Goal: Book appointment/travel/reservation

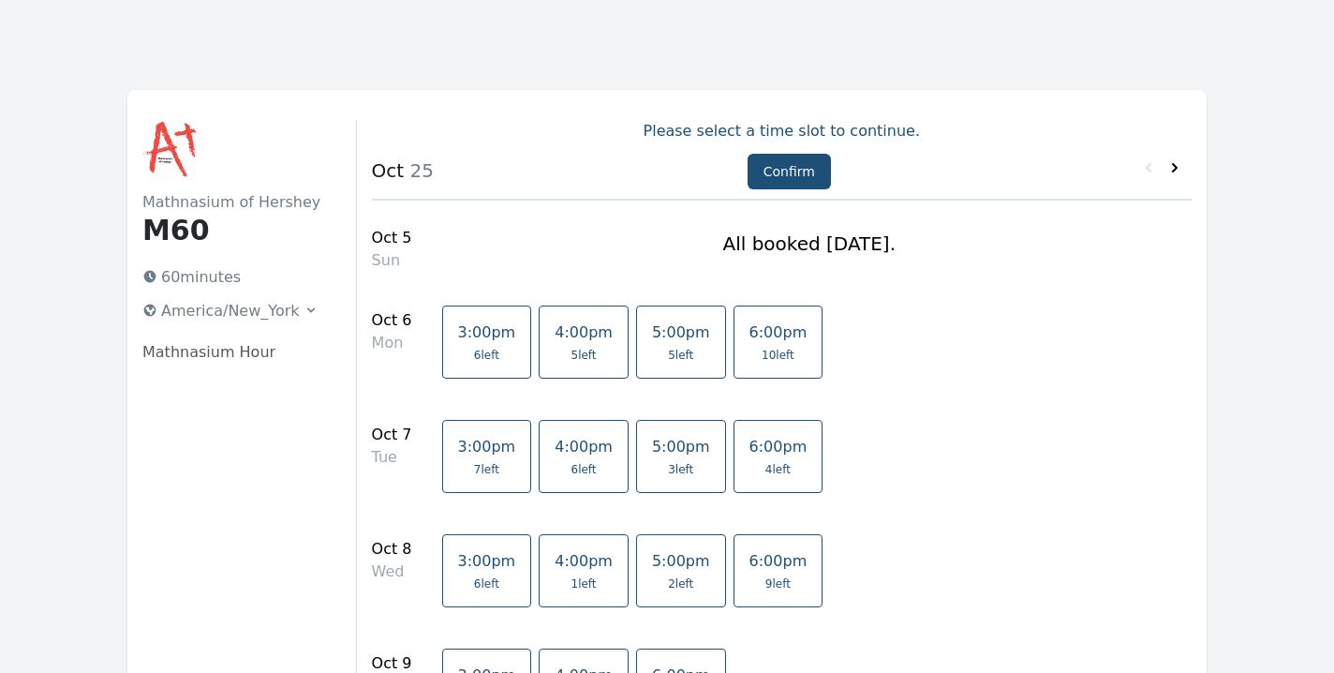
click at [1178, 161] on icon at bounding box center [1175, 167] width 19 height 19
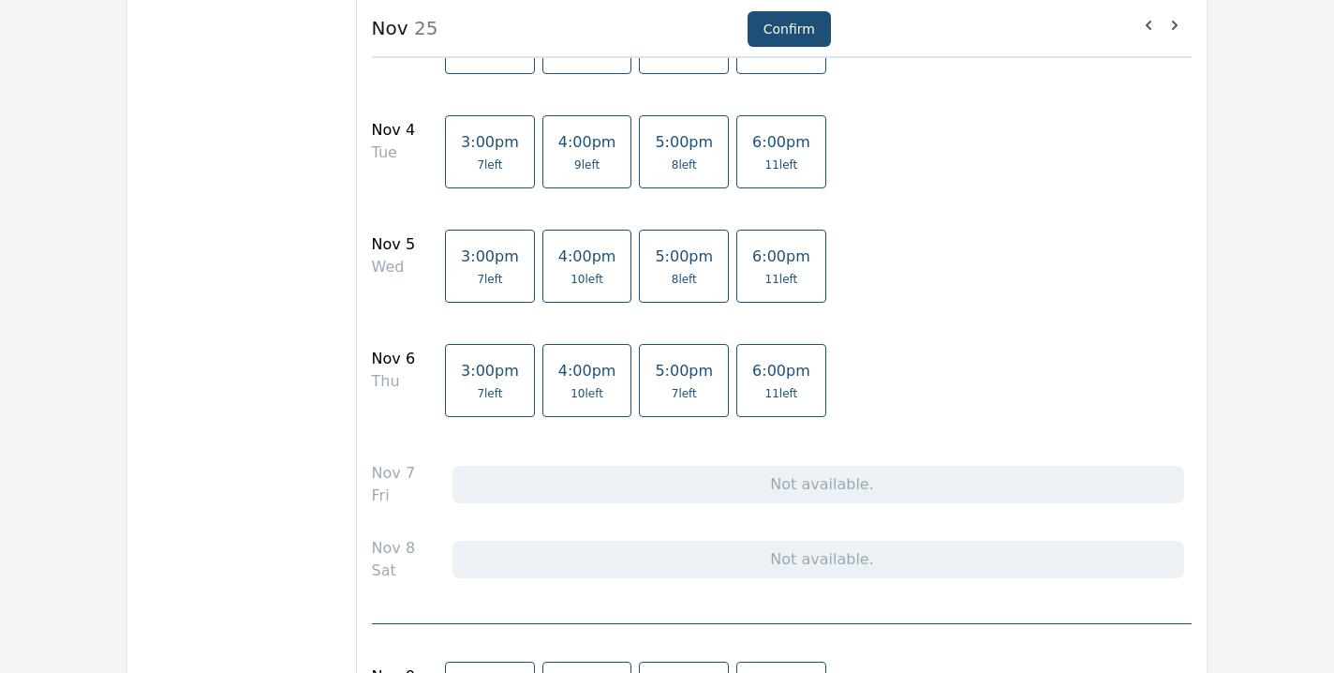
scroll to position [468, 0]
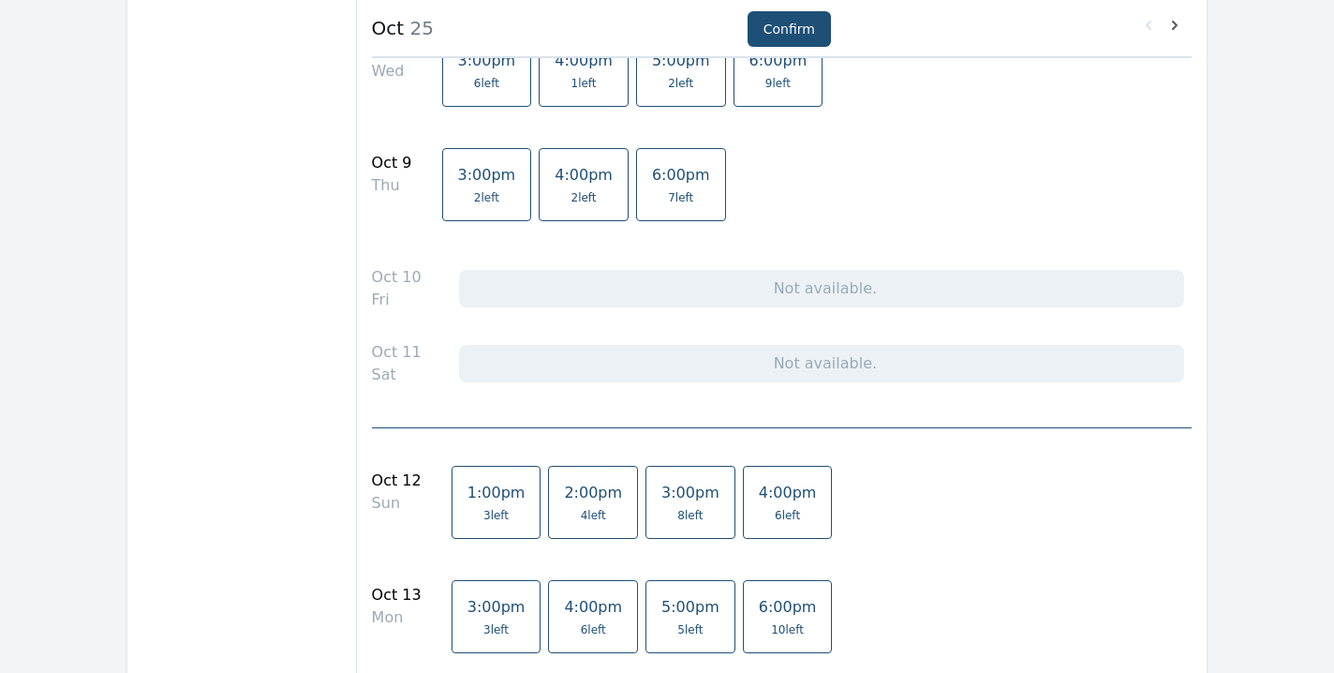
scroll to position [500, 0]
click at [775, 508] on span "6 left" at bounding box center [787, 515] width 25 height 15
click at [787, 23] on button "Confirm" at bounding box center [789, 29] width 83 height 36
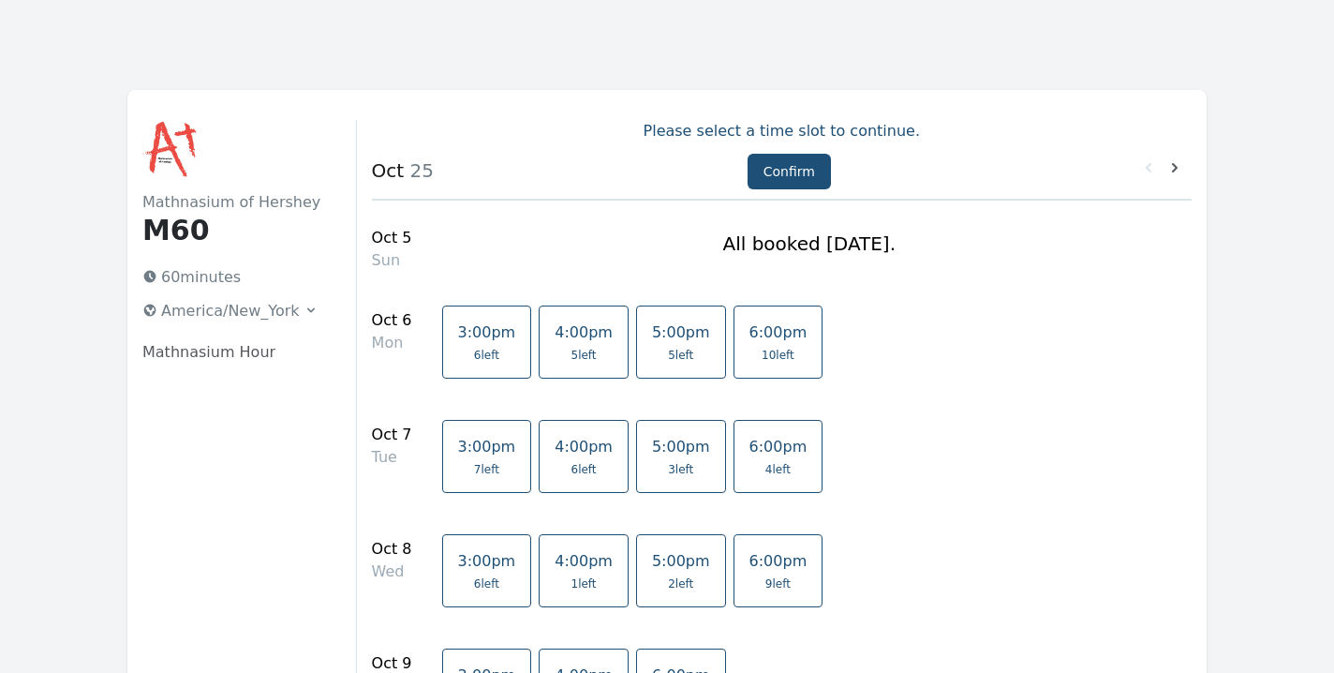
select select "2"
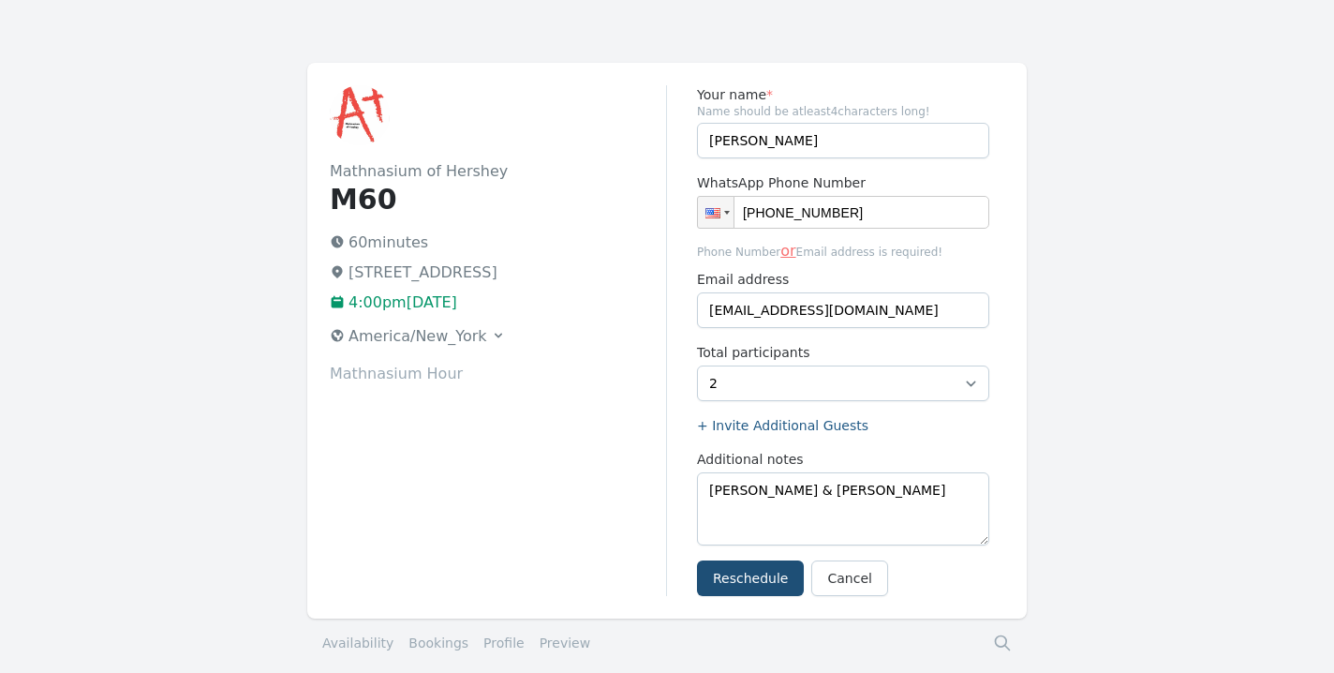
scroll to position [29, 0]
type input "[PHONE_NUMBER]"
click at [741, 577] on button "Reschedule" at bounding box center [750, 576] width 107 height 36
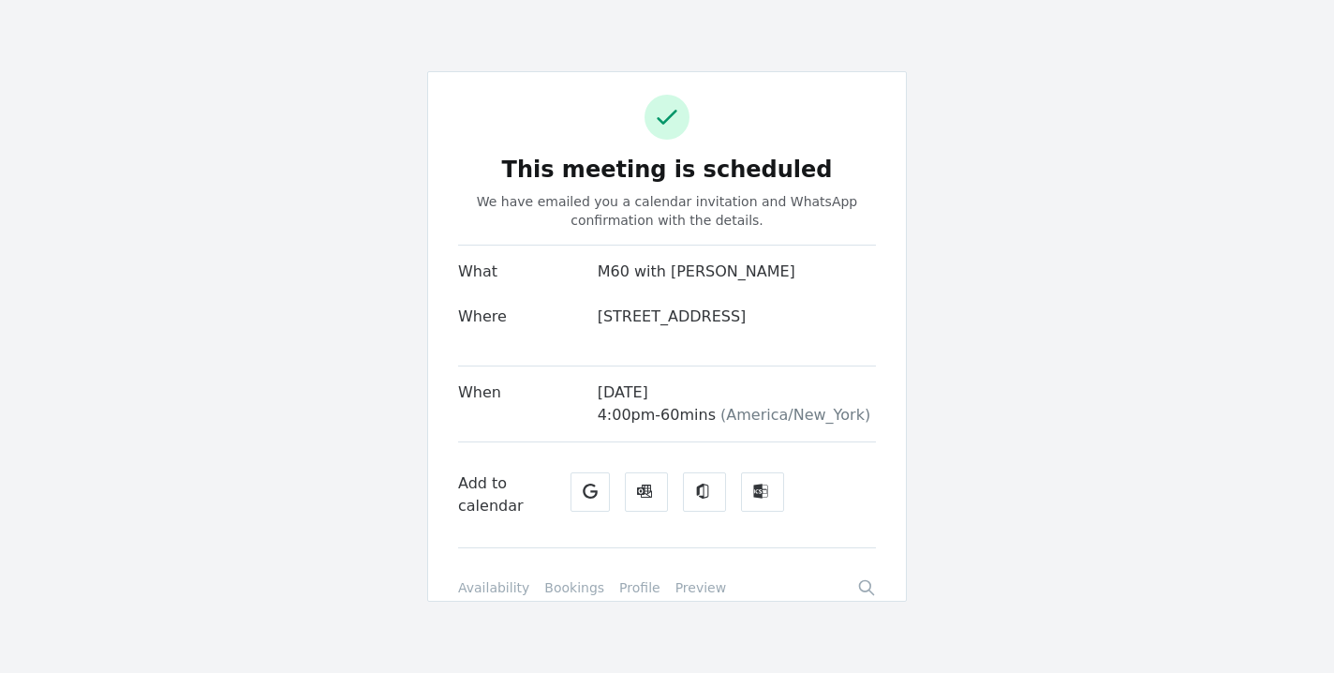
click at [559, 597] on link "Bookings" at bounding box center [574, 587] width 60 height 19
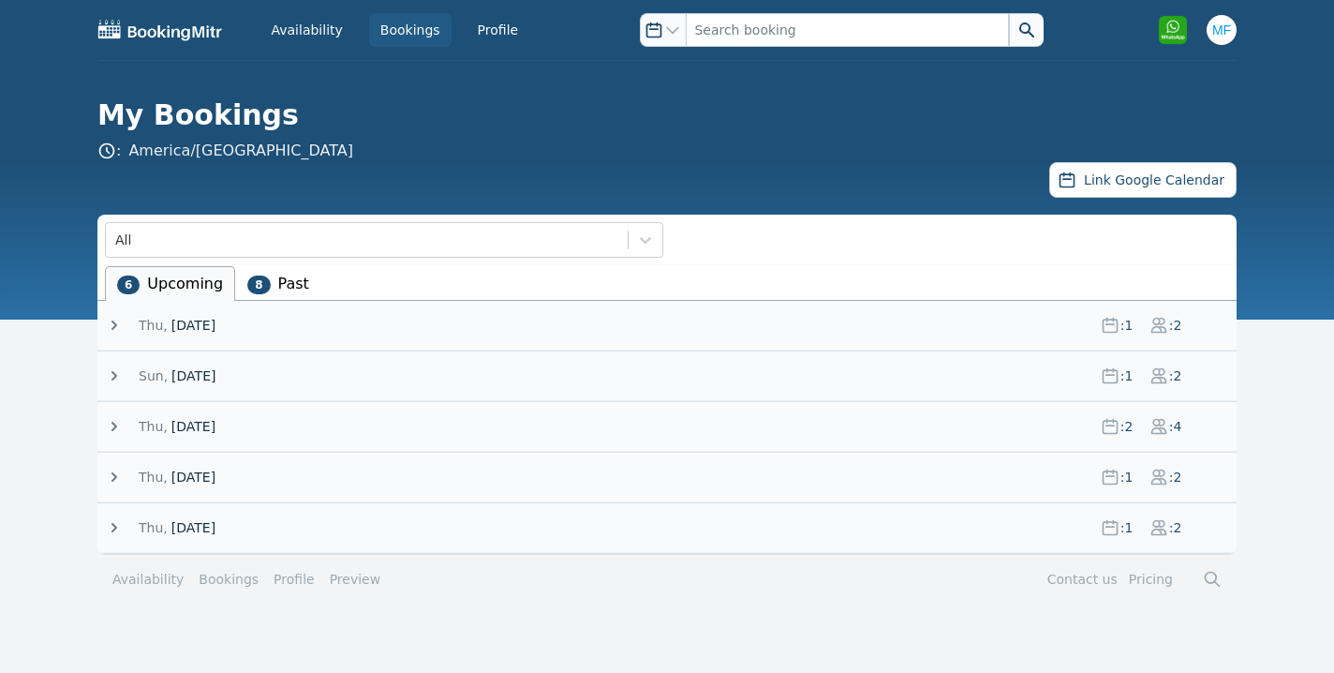
click at [118, 325] on icon at bounding box center [114, 325] width 19 height 19
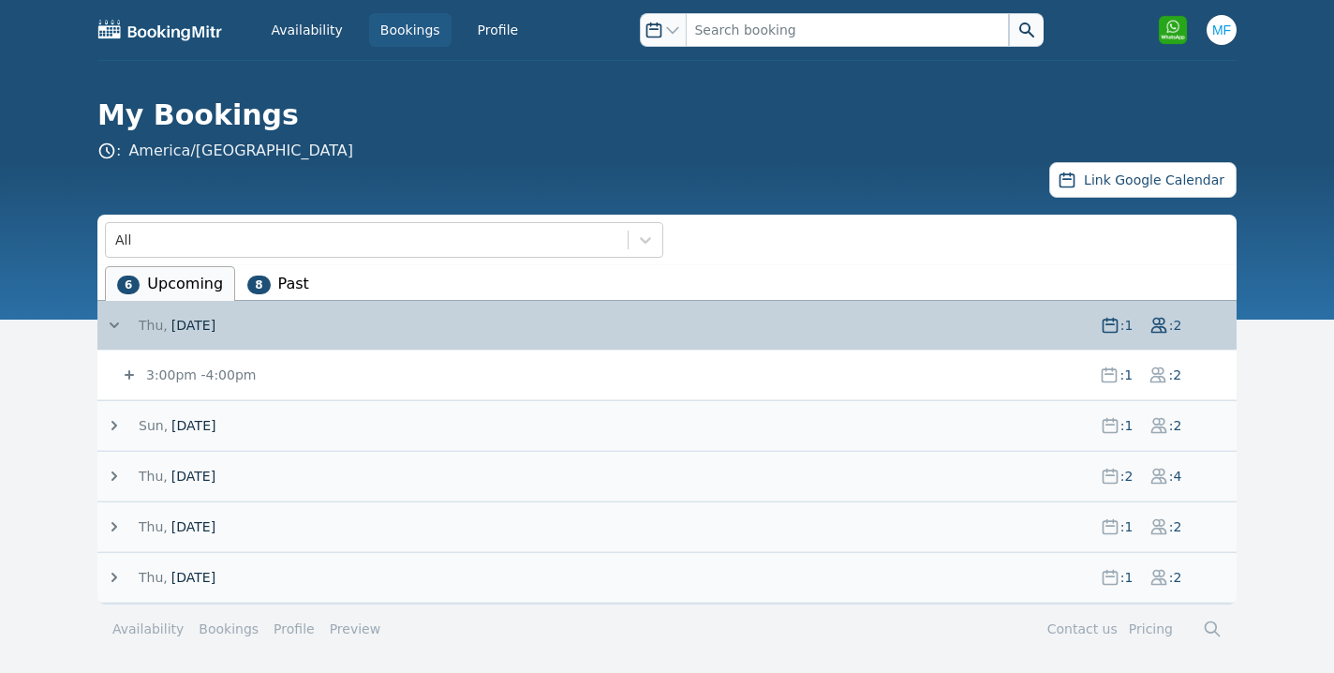
click at [1160, 379] on icon at bounding box center [1158, 375] width 14 height 14
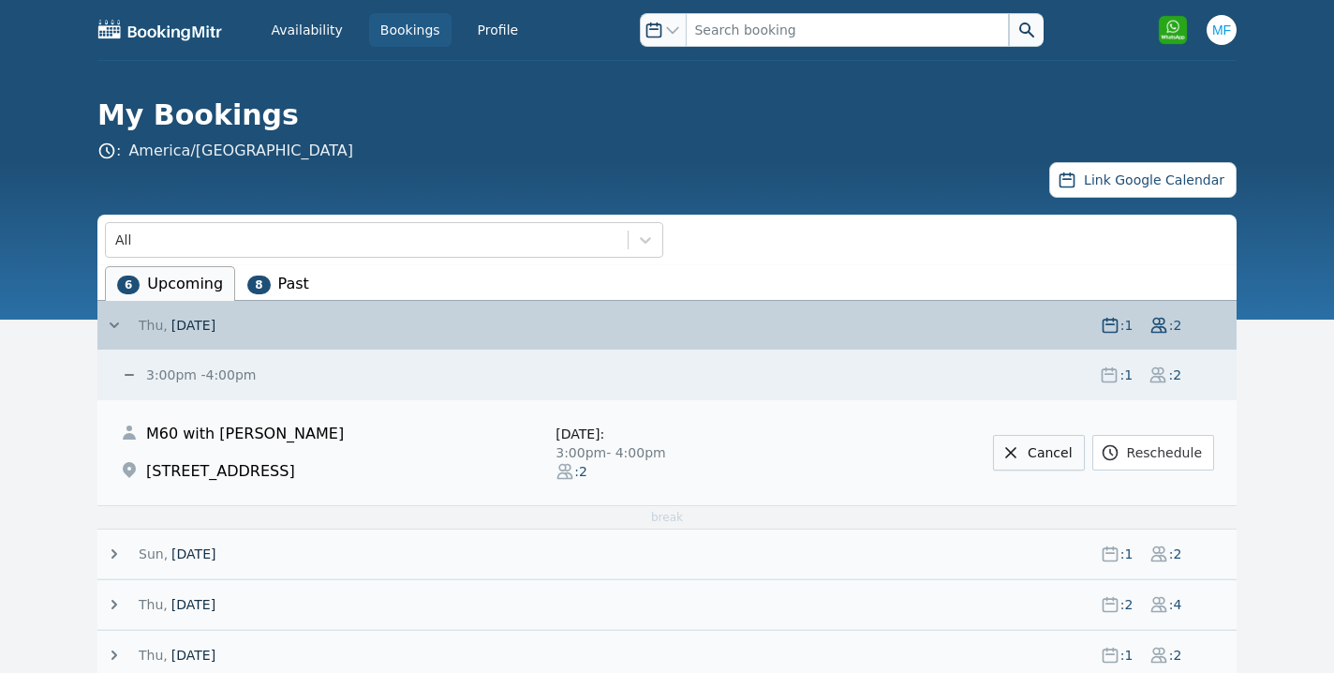
click at [1033, 454] on link "Cancel" at bounding box center [1038, 453] width 91 height 36
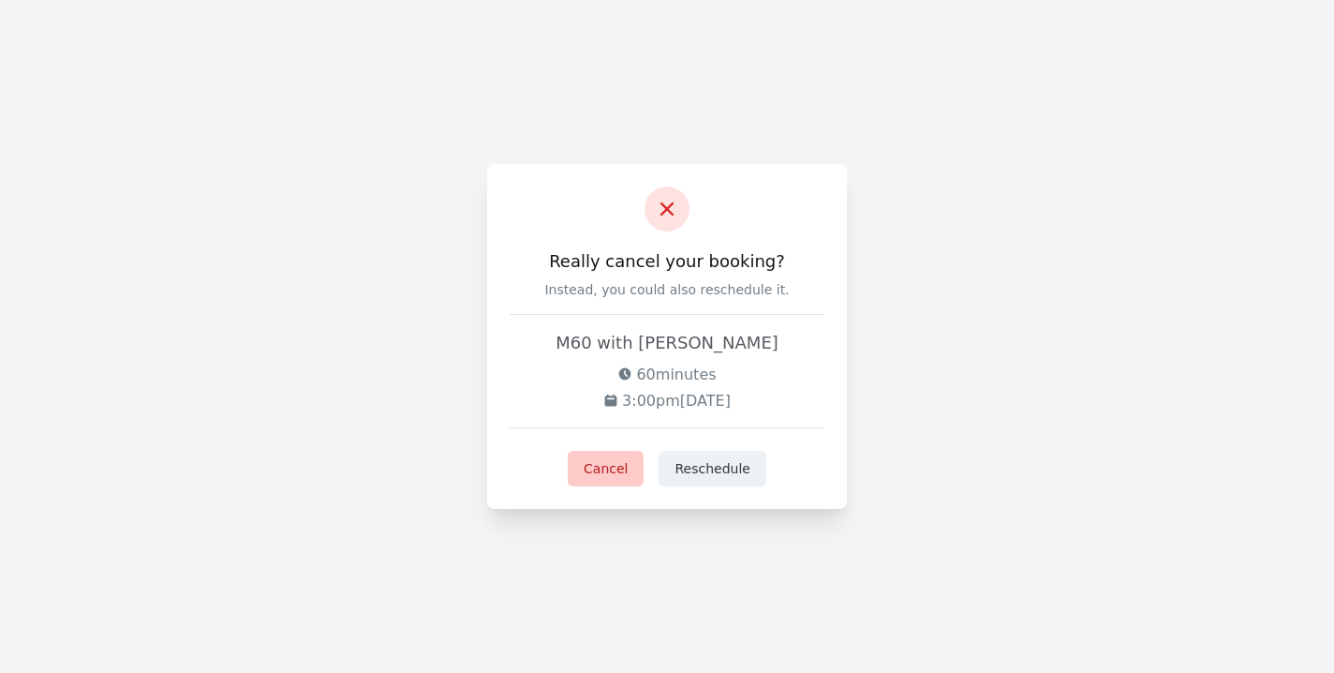
click at [622, 462] on button "Cancel" at bounding box center [606, 469] width 76 height 36
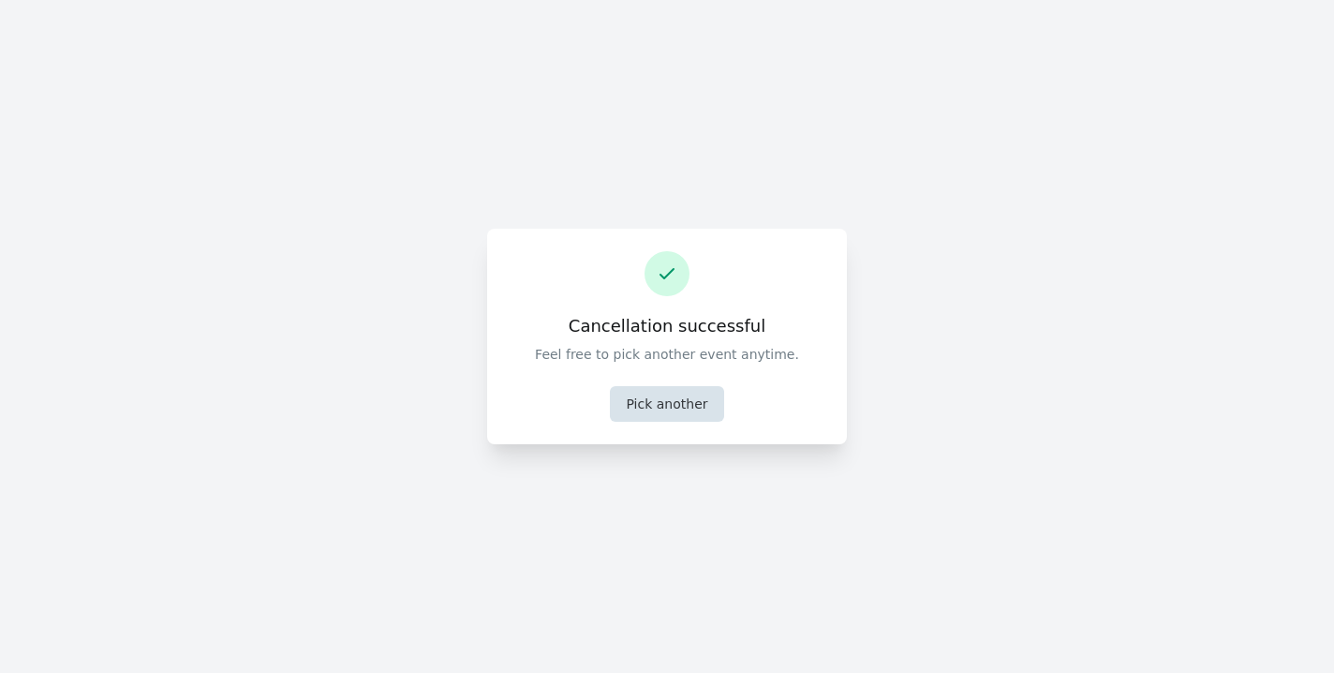
click at [673, 408] on button "Pick another" at bounding box center [666, 404] width 113 height 36
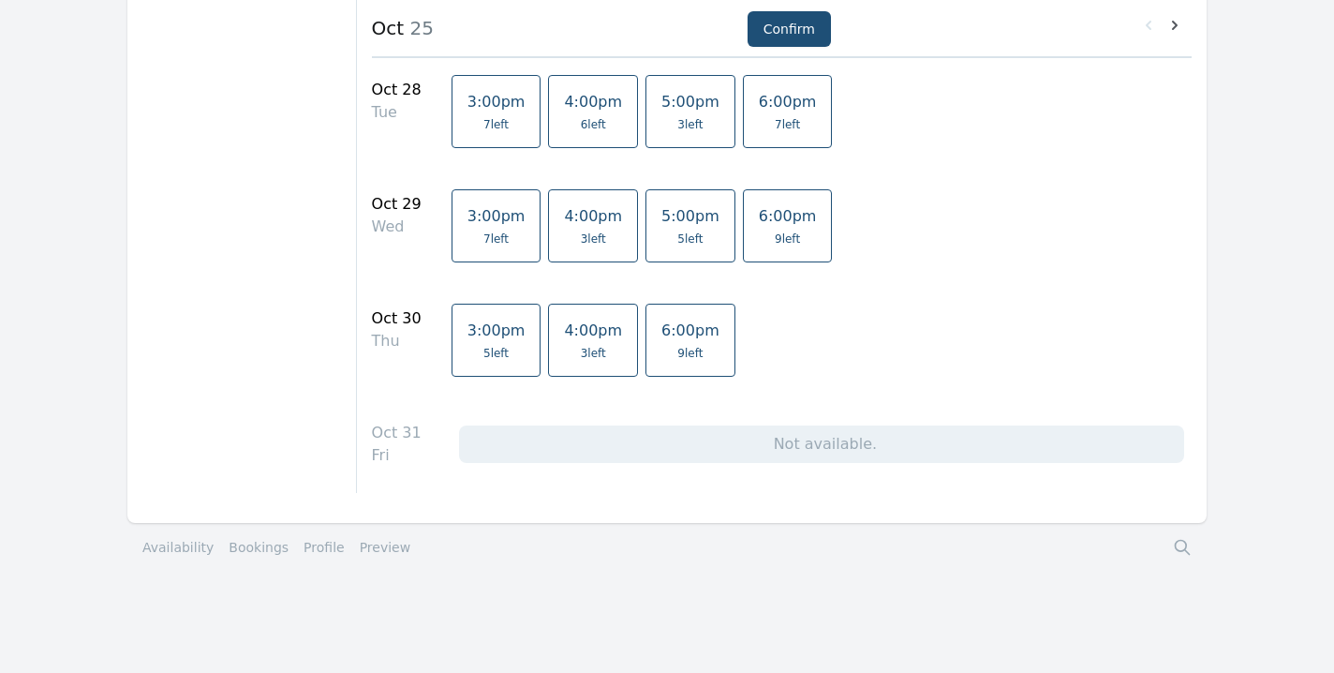
scroll to position [2669, 0]
click at [248, 544] on link "Bookings" at bounding box center [259, 547] width 60 height 19
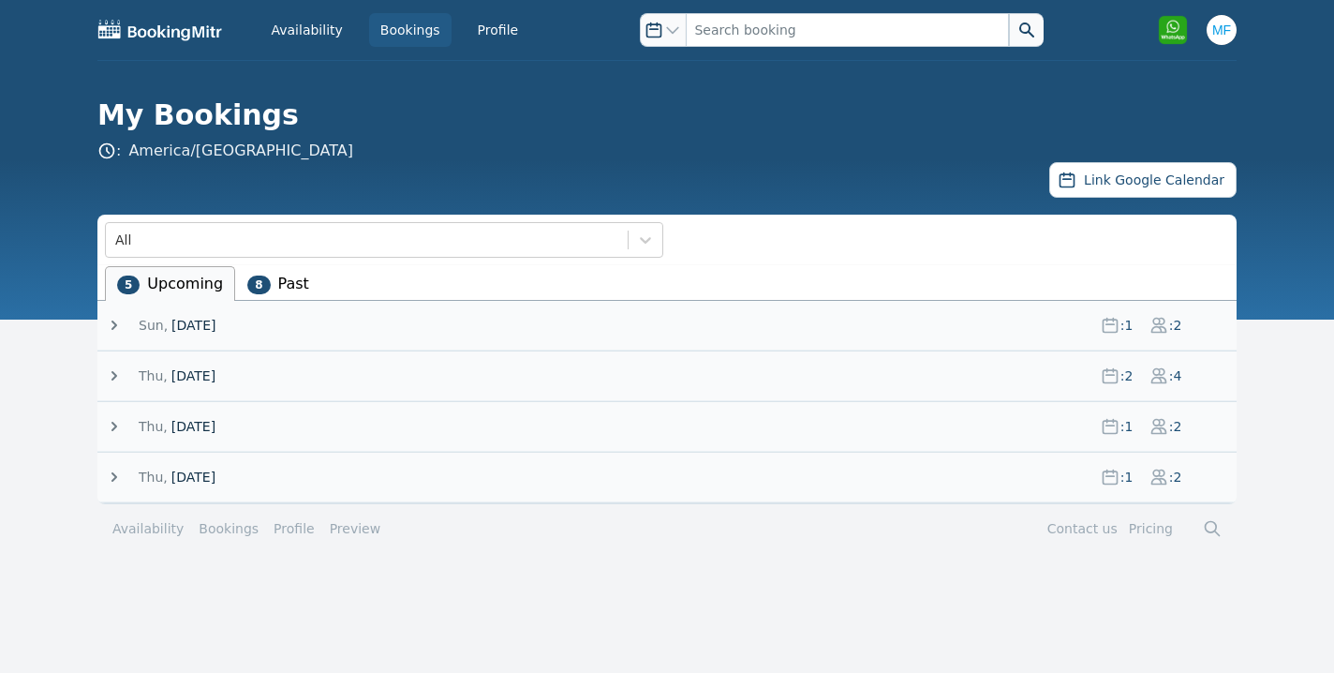
click at [113, 374] on icon at bounding box center [114, 375] width 6 height 9
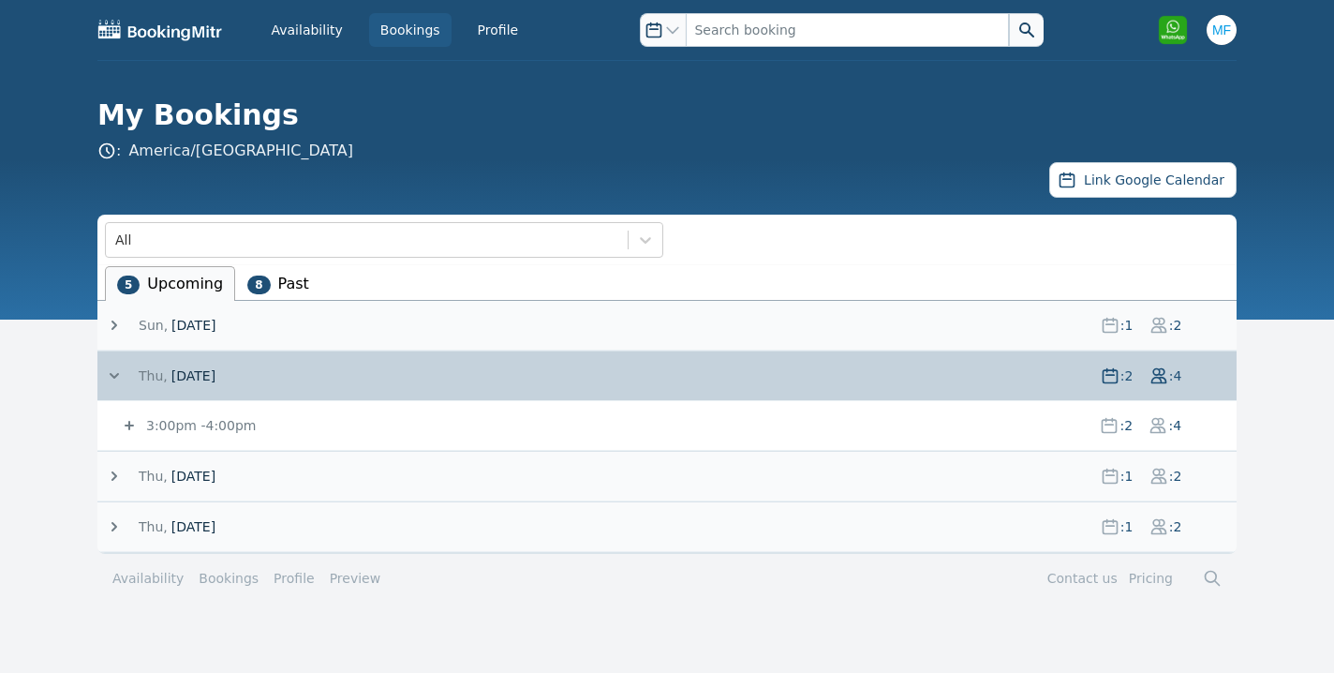
click at [128, 425] on icon at bounding box center [129, 425] width 9 height 9
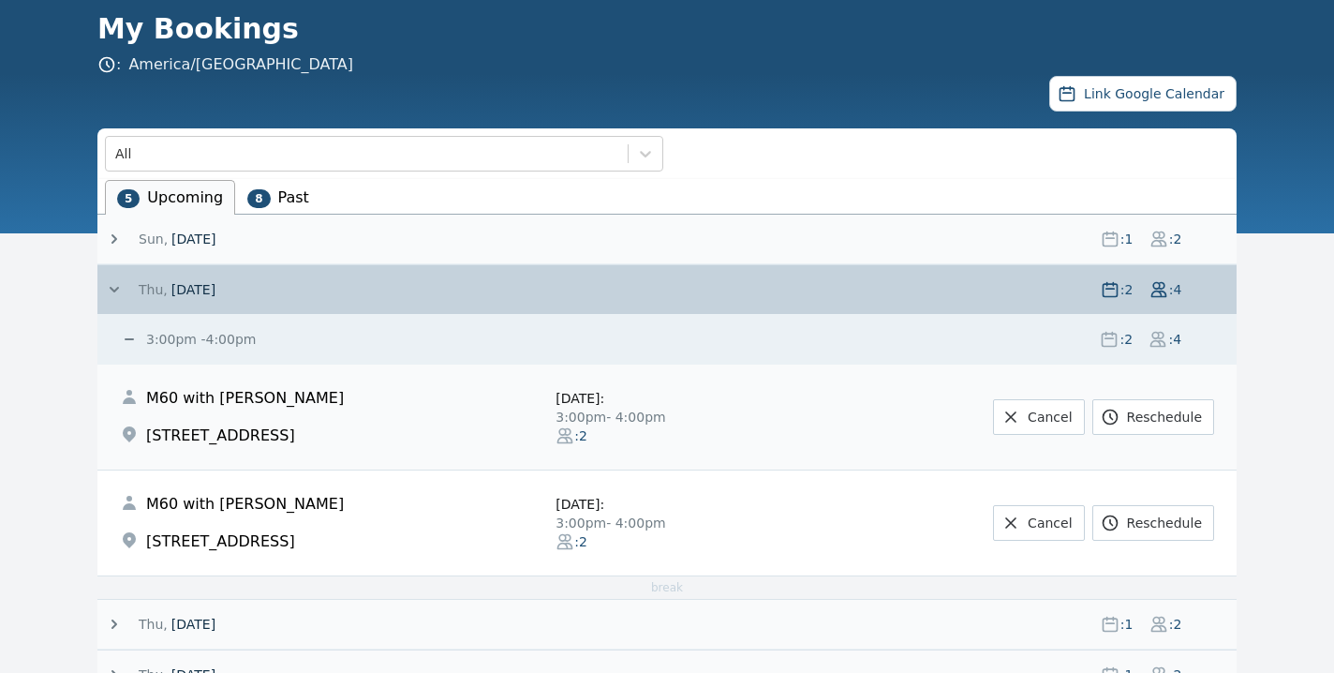
scroll to position [94, 0]
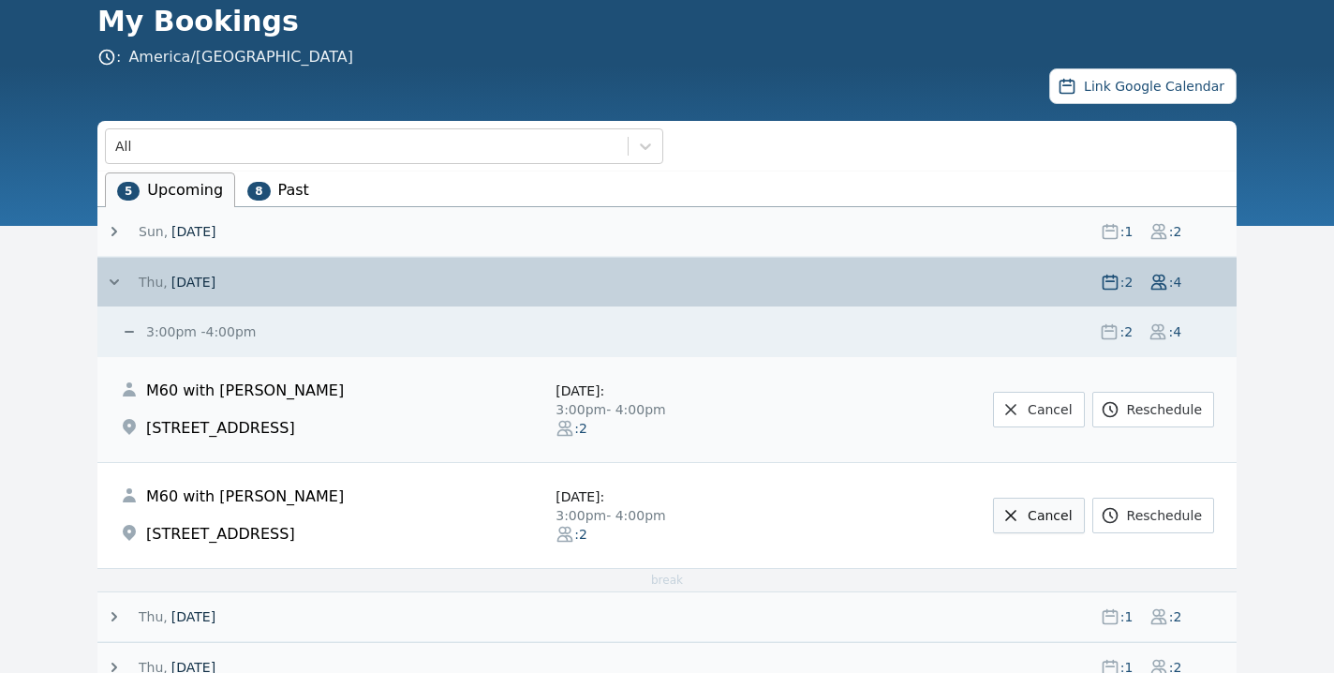
click at [1046, 515] on link "Cancel" at bounding box center [1038, 516] width 91 height 36
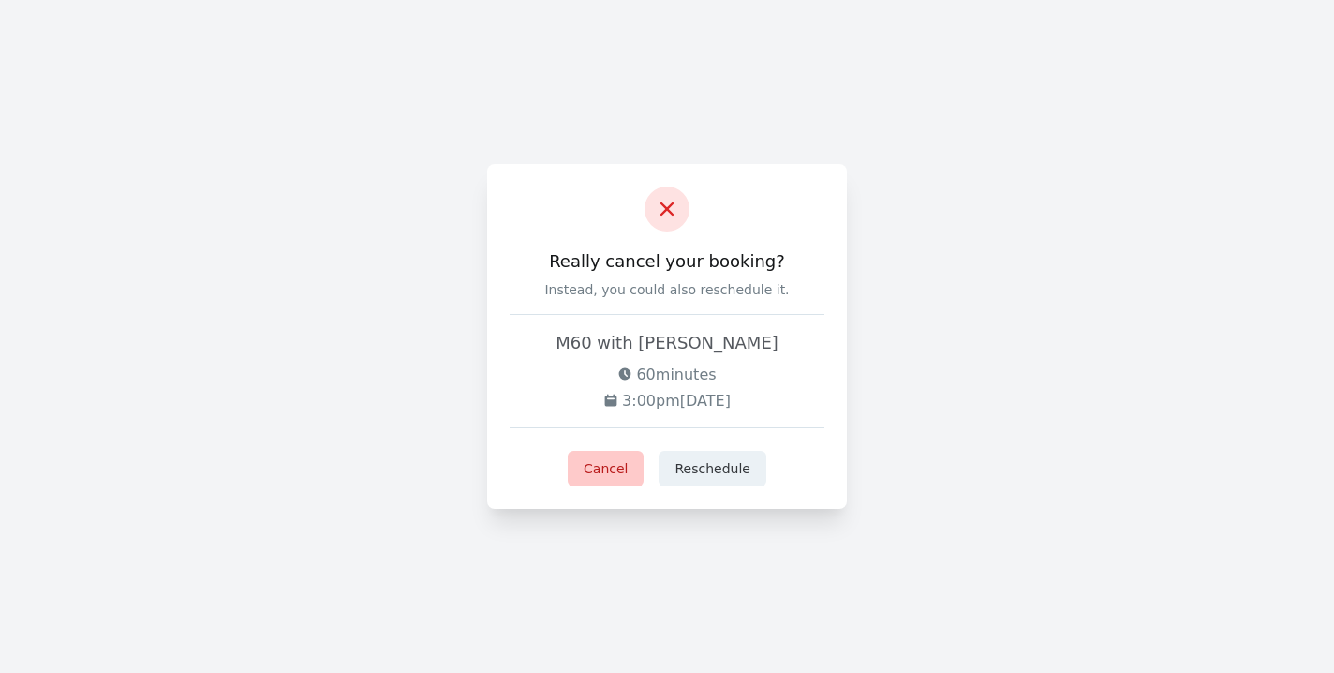
click at [593, 473] on button "Cancel" at bounding box center [606, 469] width 76 height 36
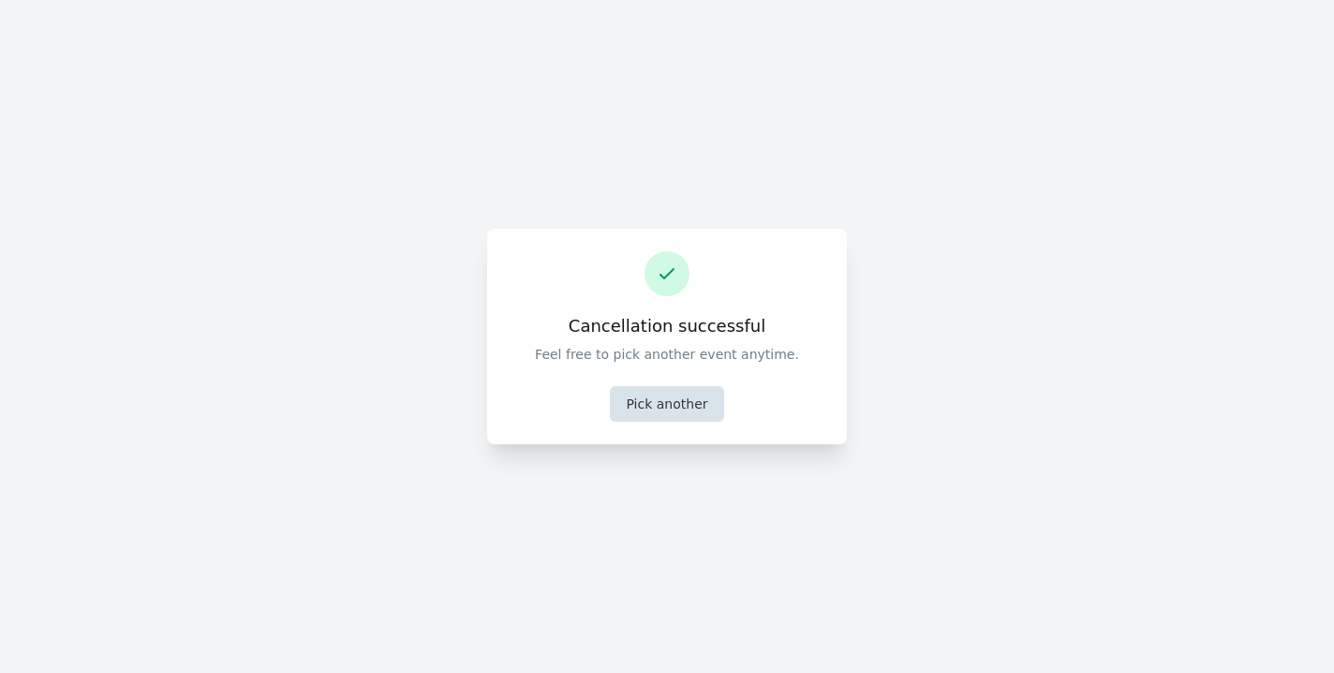
click at [693, 404] on button "Pick another" at bounding box center [666, 404] width 113 height 36
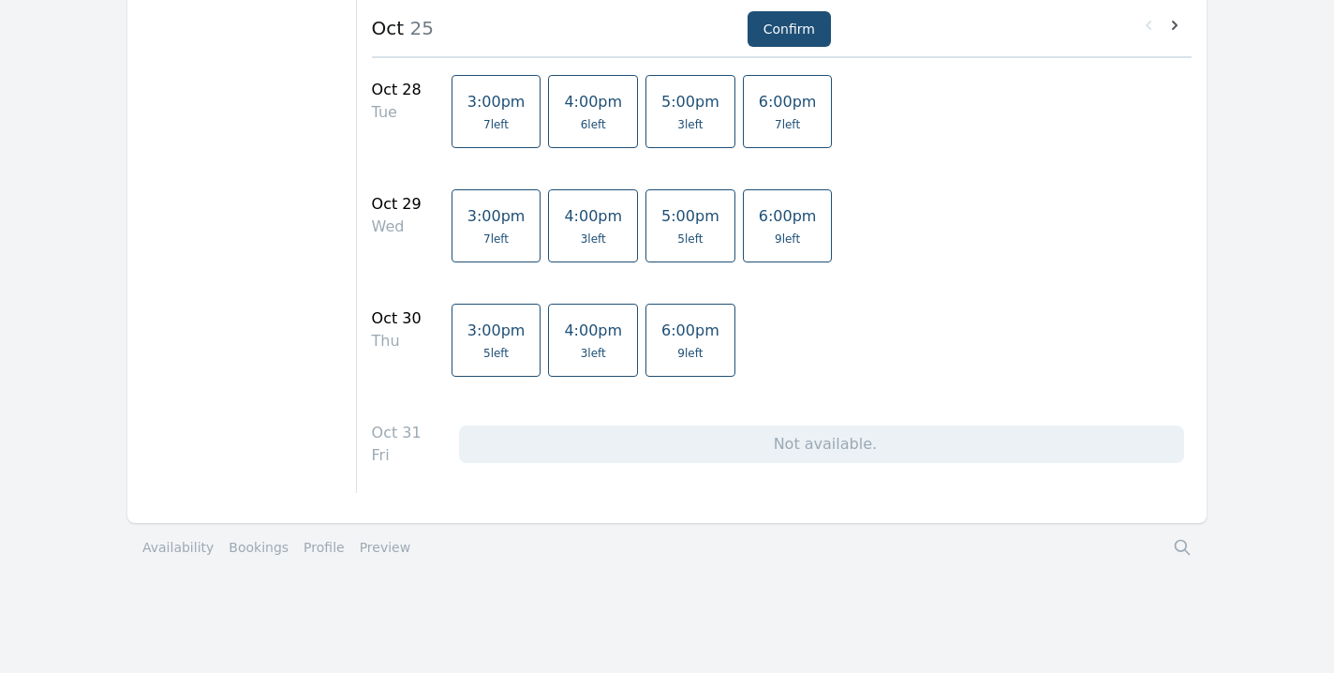
scroll to position [2669, 0]
click at [239, 553] on link "Bookings" at bounding box center [259, 547] width 60 height 19
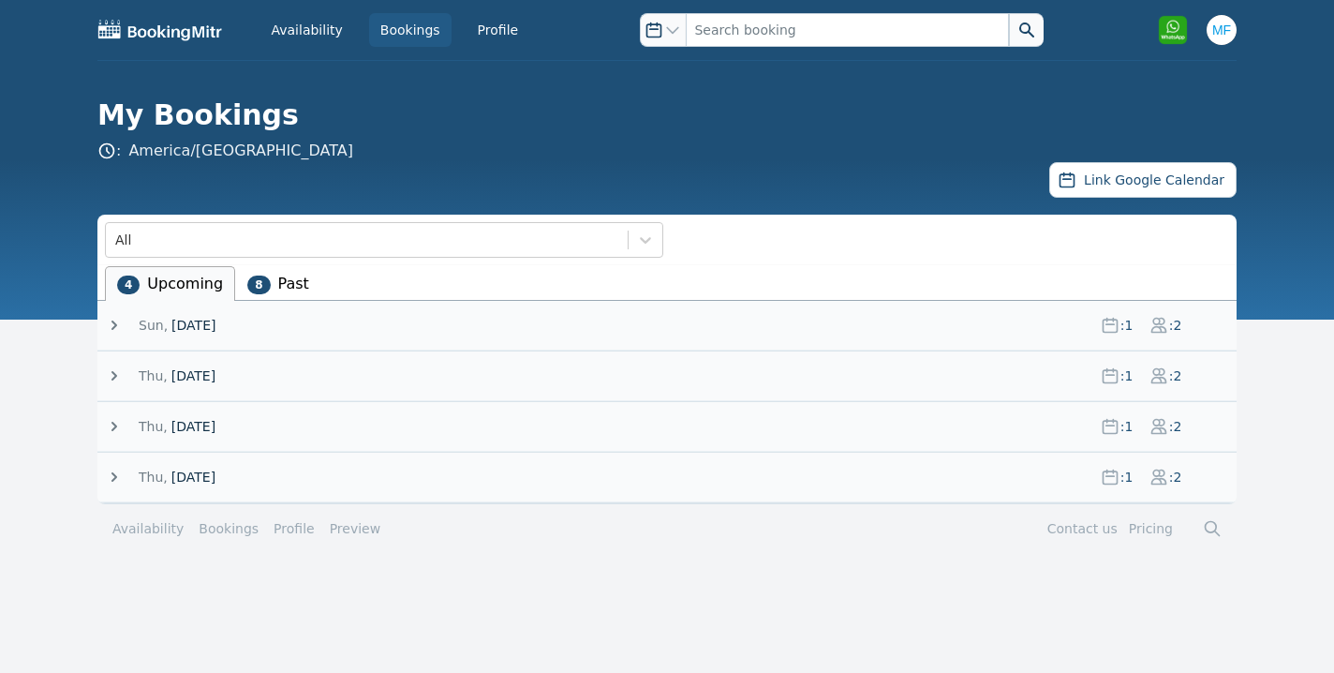
click at [111, 374] on icon at bounding box center [114, 375] width 19 height 19
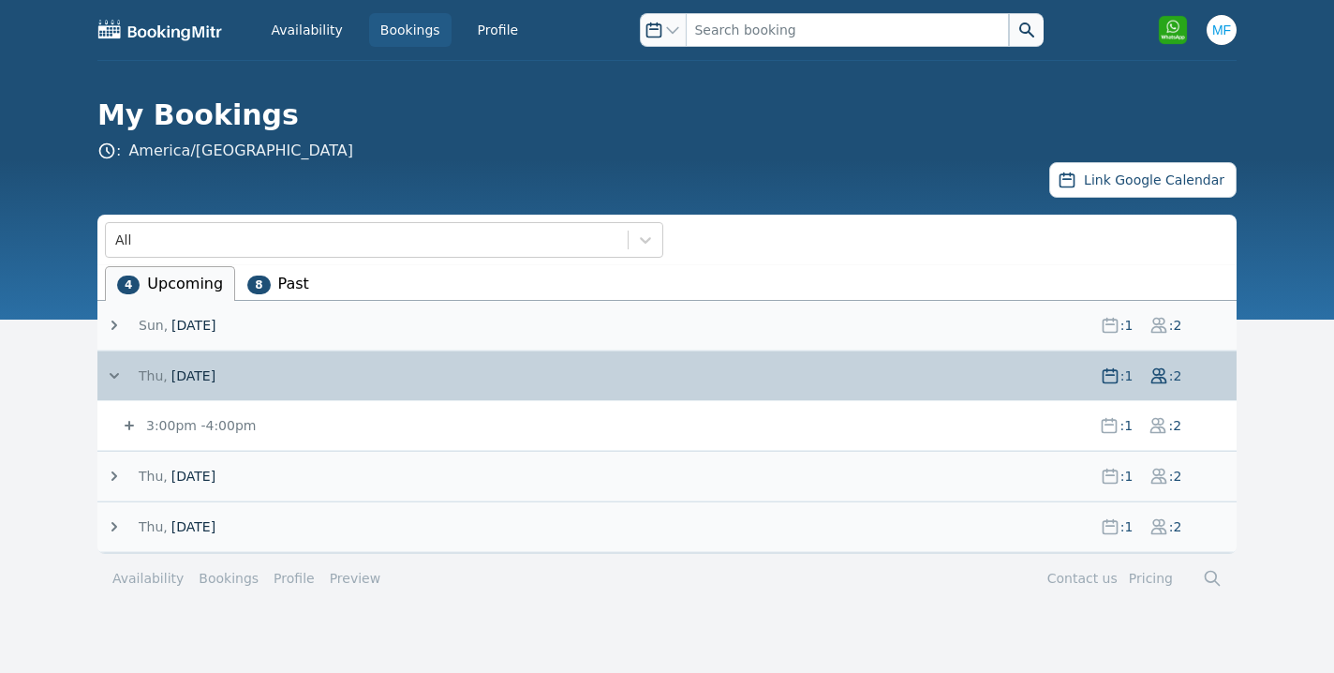
click at [134, 426] on icon at bounding box center [129, 425] width 19 height 19
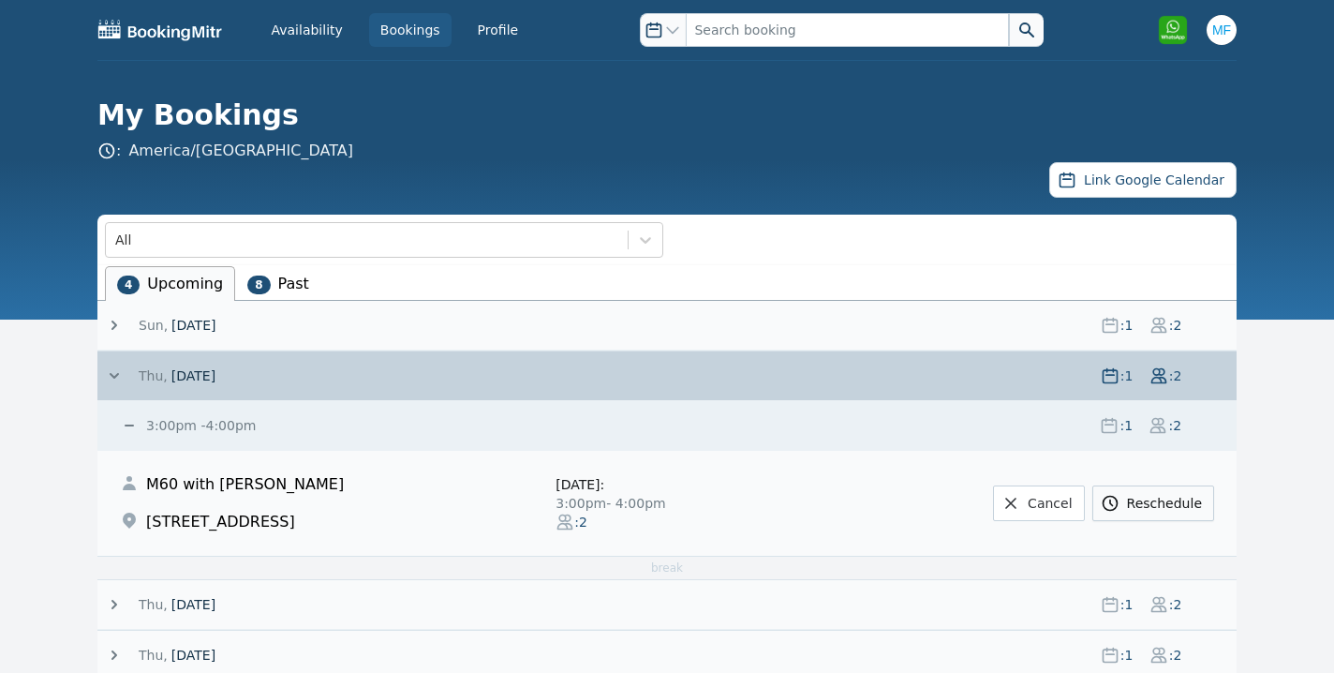
click at [1160, 501] on link "Reschedule" at bounding box center [1153, 503] width 122 height 36
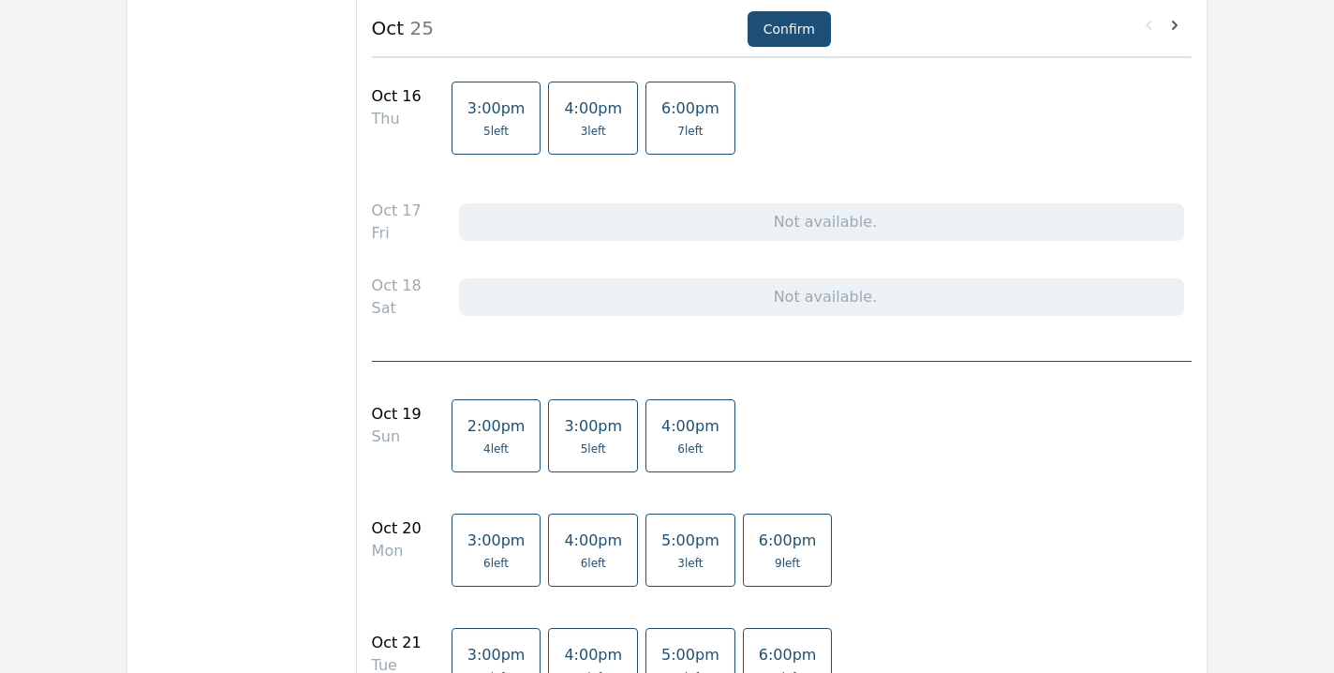
scroll to position [1347, 0]
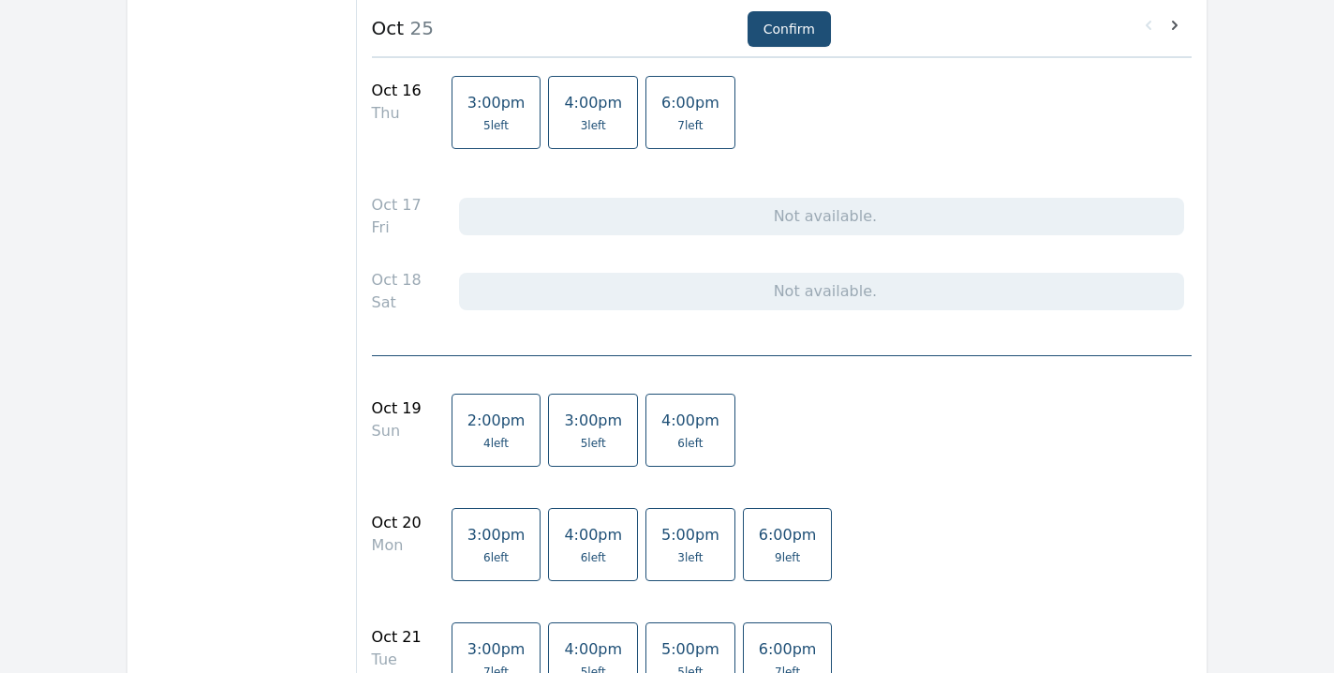
click at [680, 426] on span "4:00pm" at bounding box center [690, 420] width 58 height 18
click at [781, 22] on button "Confirm" at bounding box center [789, 29] width 83 height 36
select select "2"
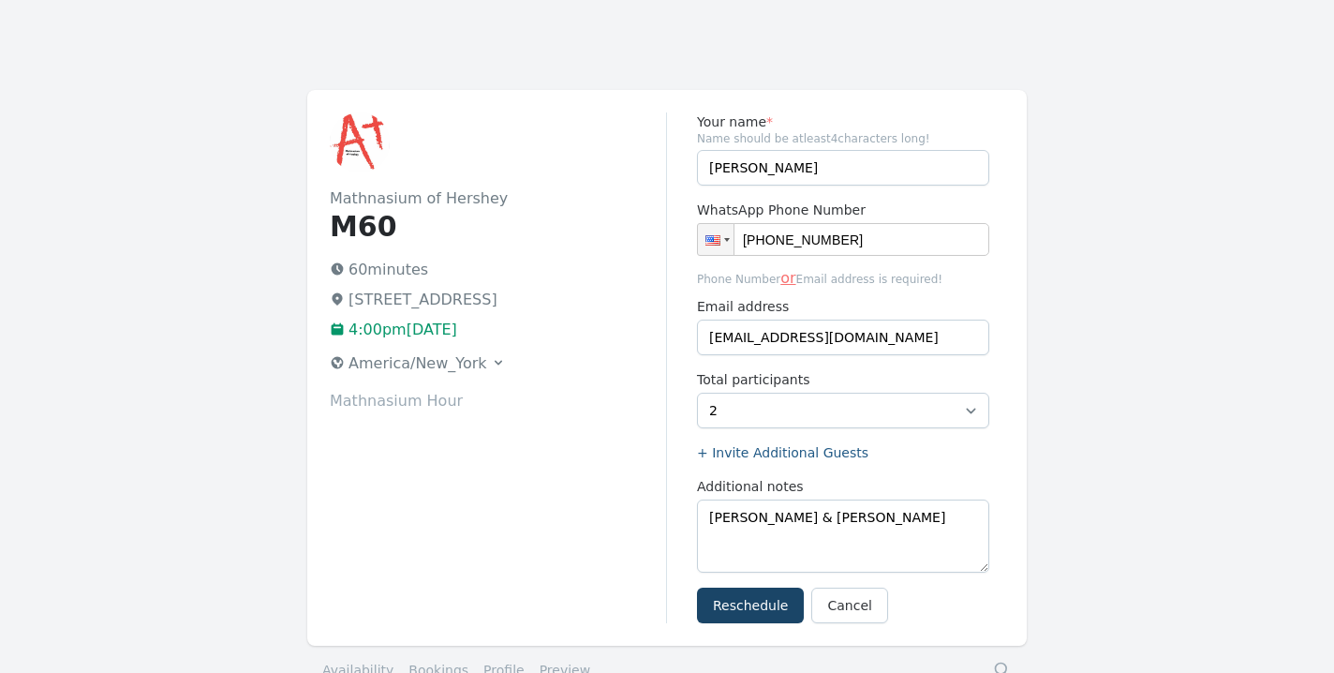
click at [743, 602] on button "Reschedule" at bounding box center [750, 605] width 107 height 36
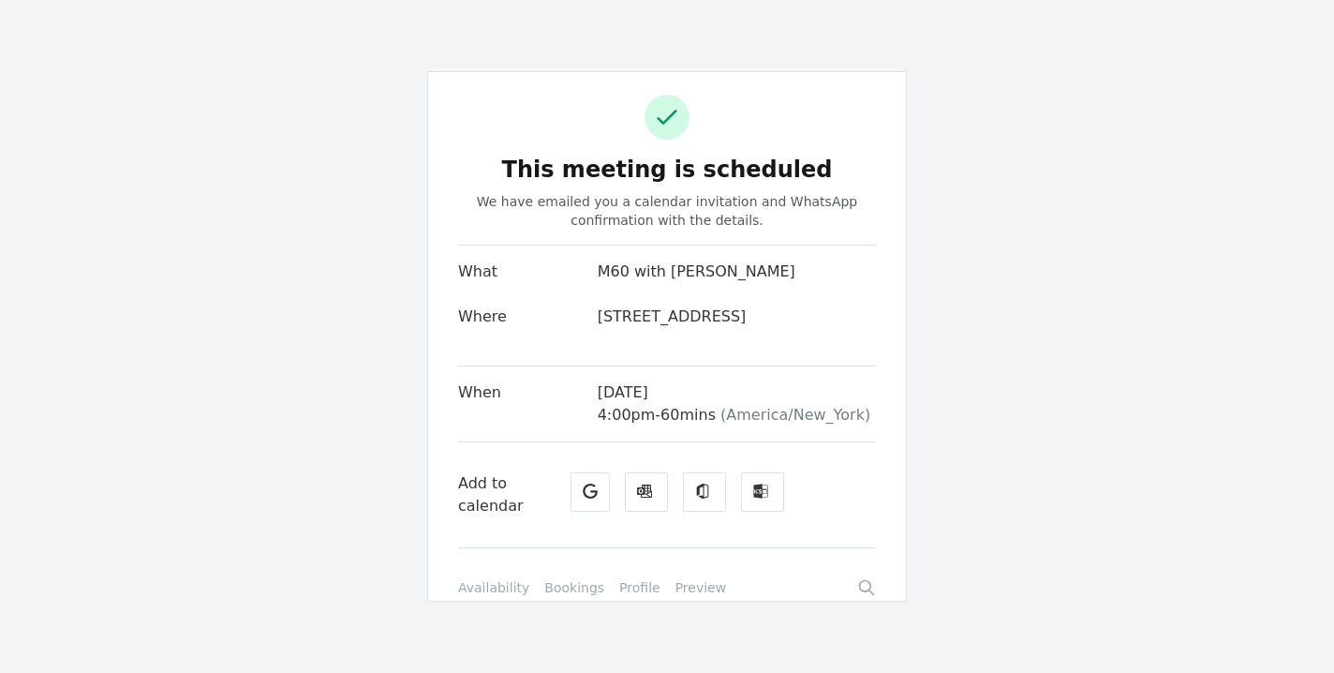
click at [567, 596] on link "Bookings" at bounding box center [574, 587] width 60 height 19
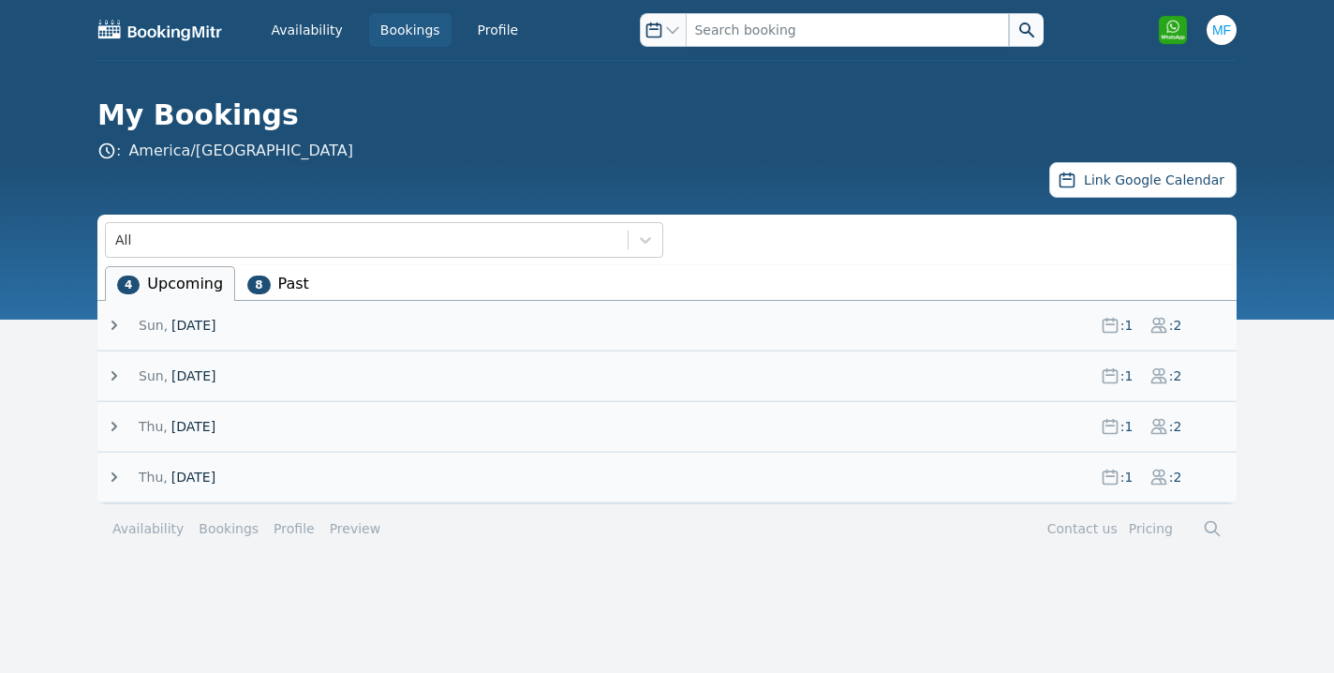
click at [113, 427] on icon at bounding box center [114, 426] width 19 height 19
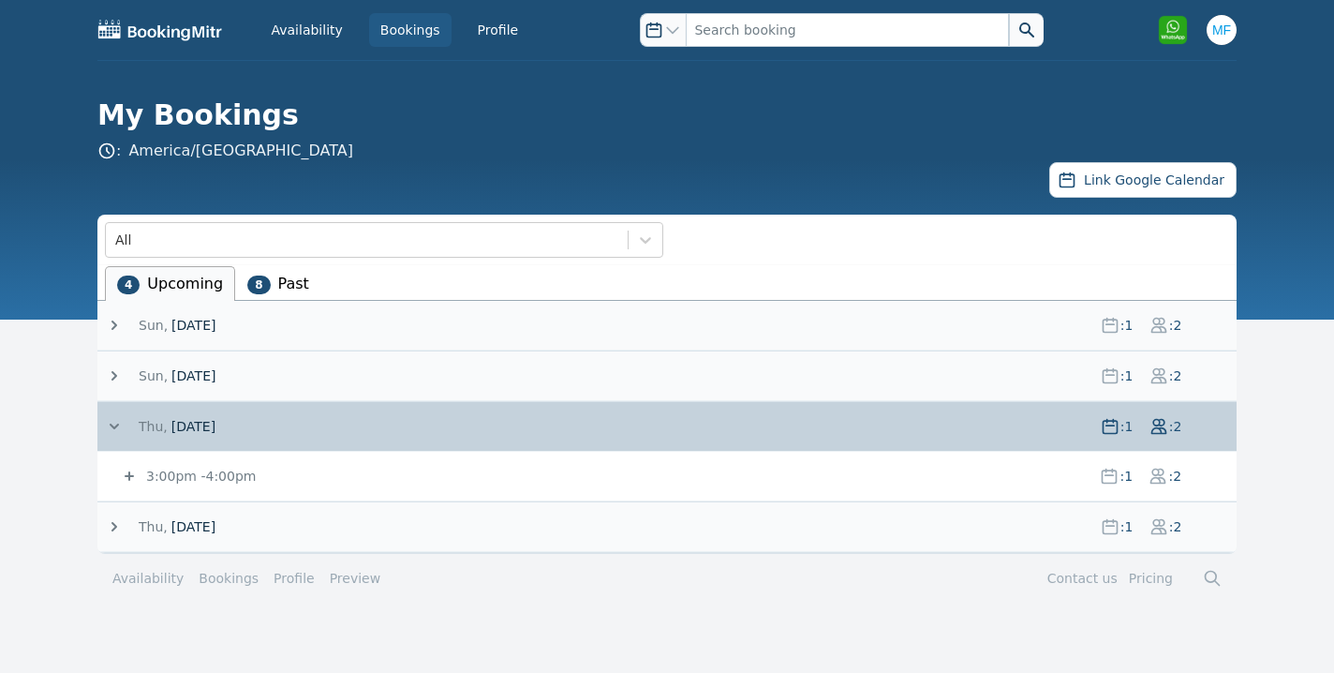
click at [126, 477] on icon at bounding box center [129, 475] width 9 height 9
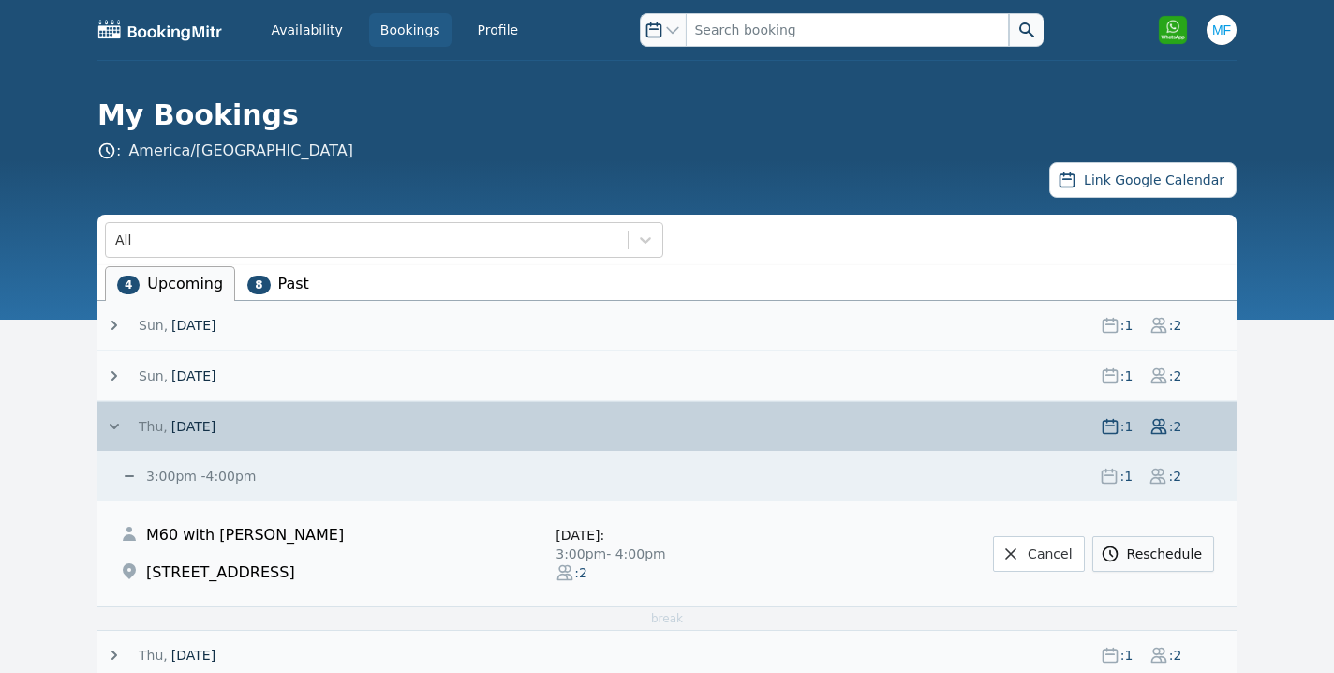
click at [1158, 555] on link "Reschedule" at bounding box center [1153, 554] width 122 height 36
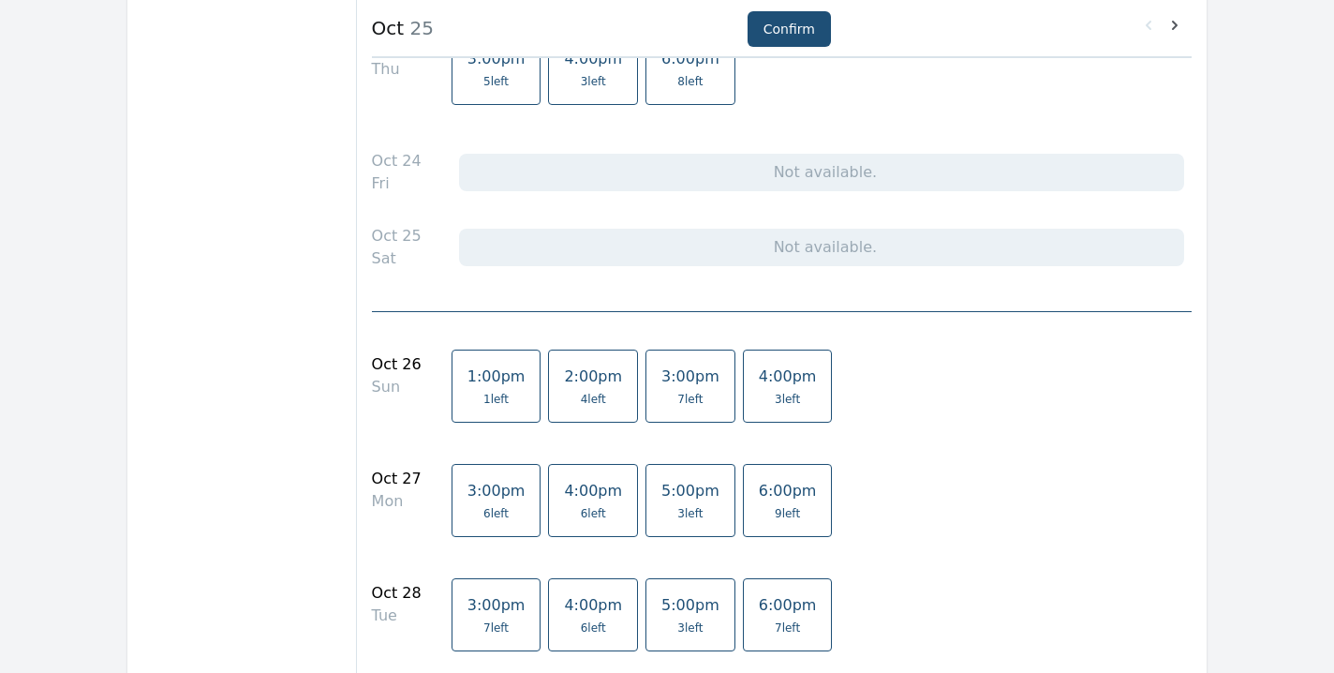
scroll to position [2169, 0]
click at [775, 398] on span "3 left" at bounding box center [787, 396] width 25 height 15
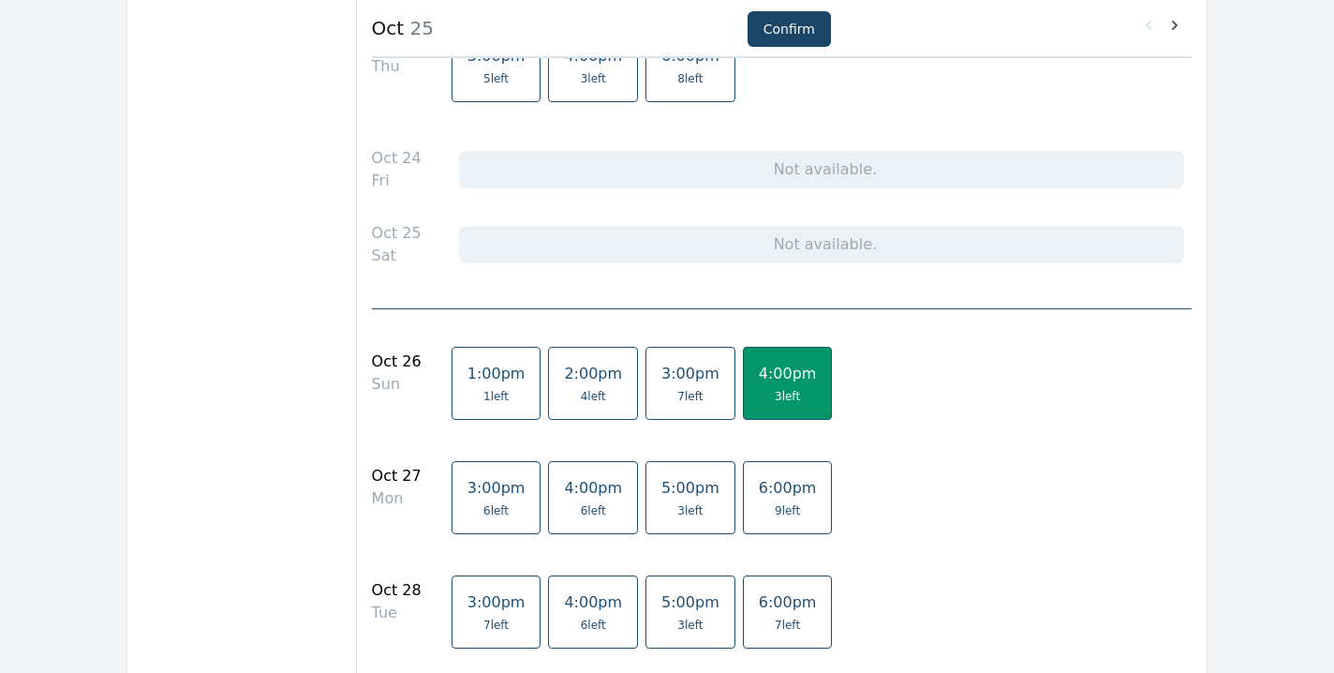
click at [795, 25] on button "Confirm" at bounding box center [789, 29] width 83 height 36
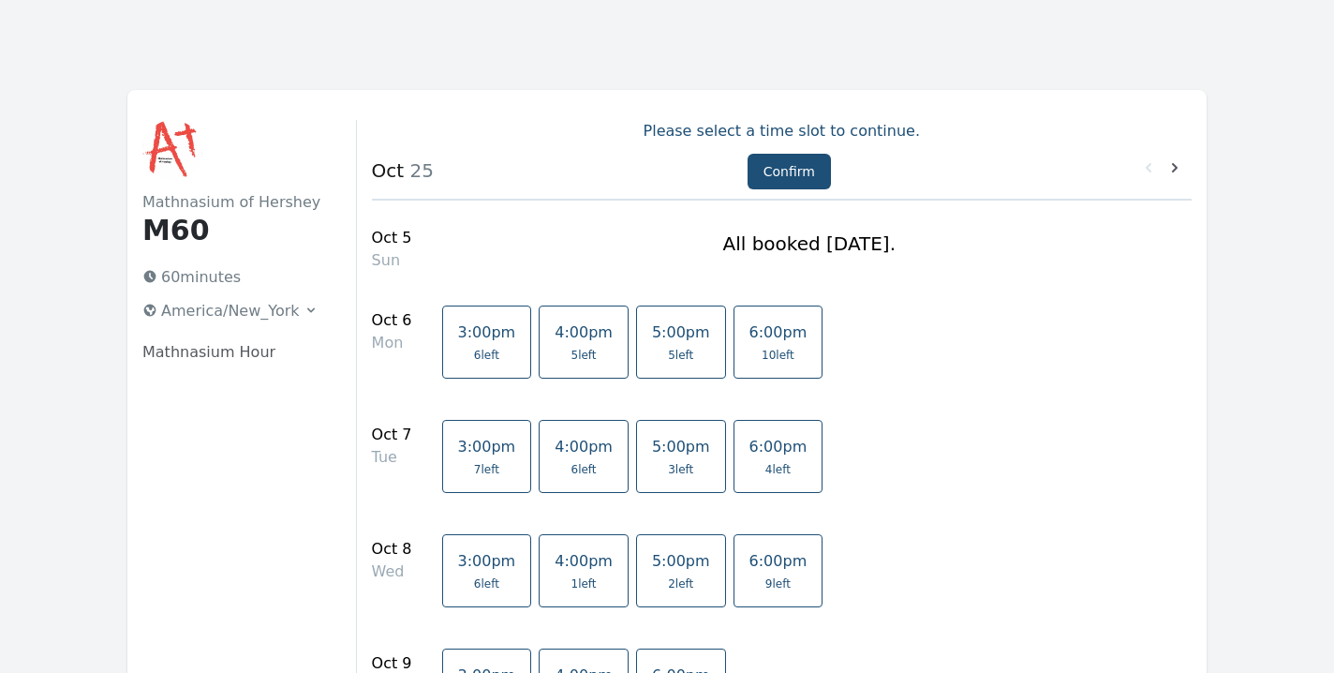
select select "2"
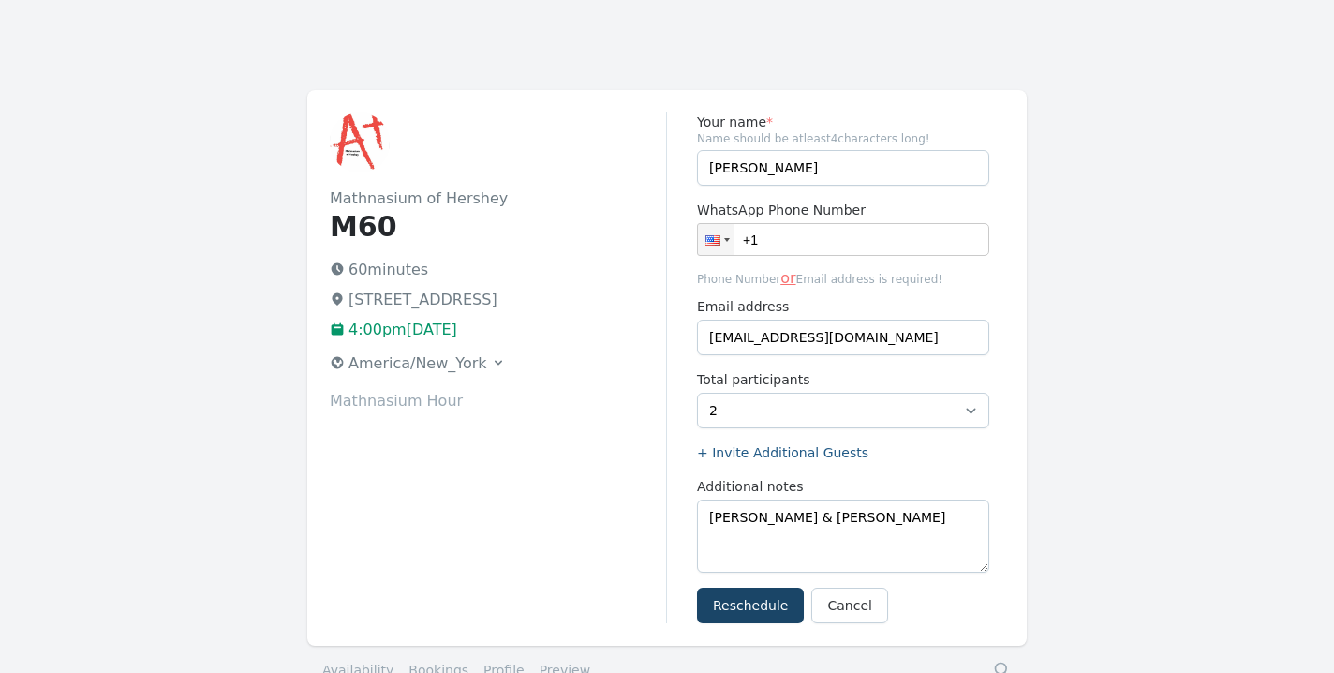
click at [749, 600] on button "Reschedule" at bounding box center [750, 605] width 107 height 36
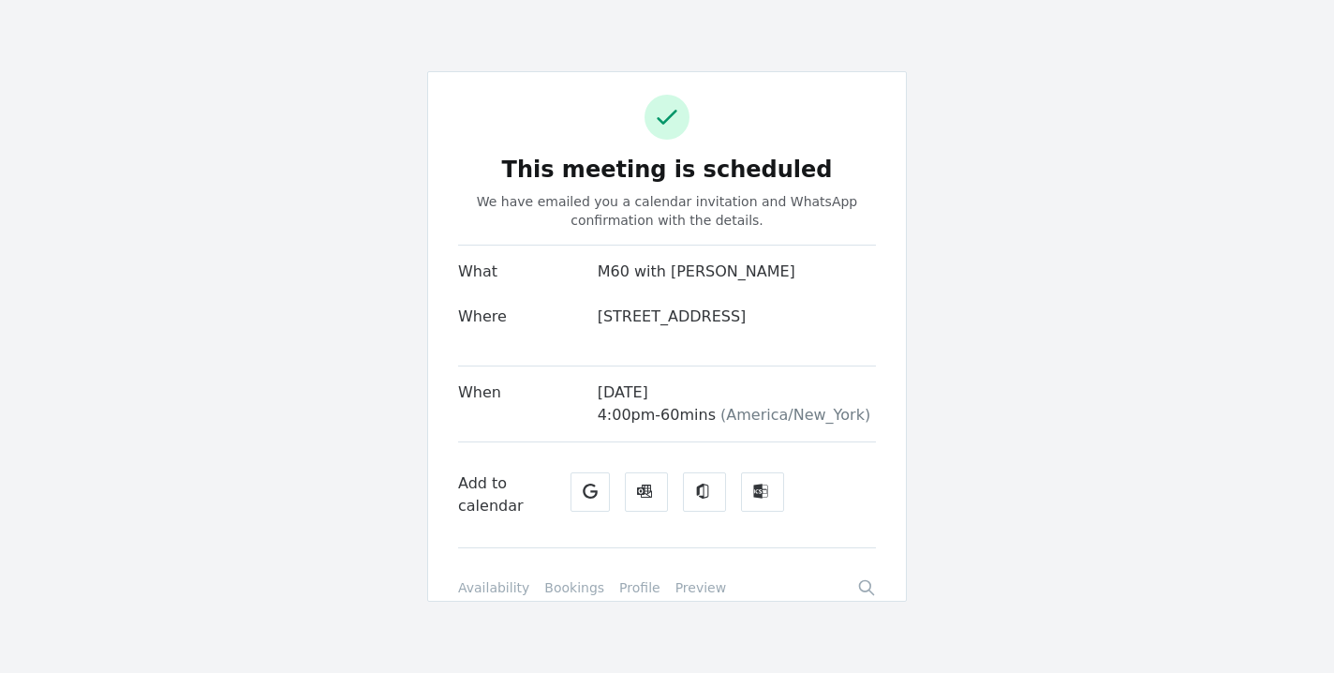
click at [572, 595] on link "Bookings" at bounding box center [574, 587] width 60 height 19
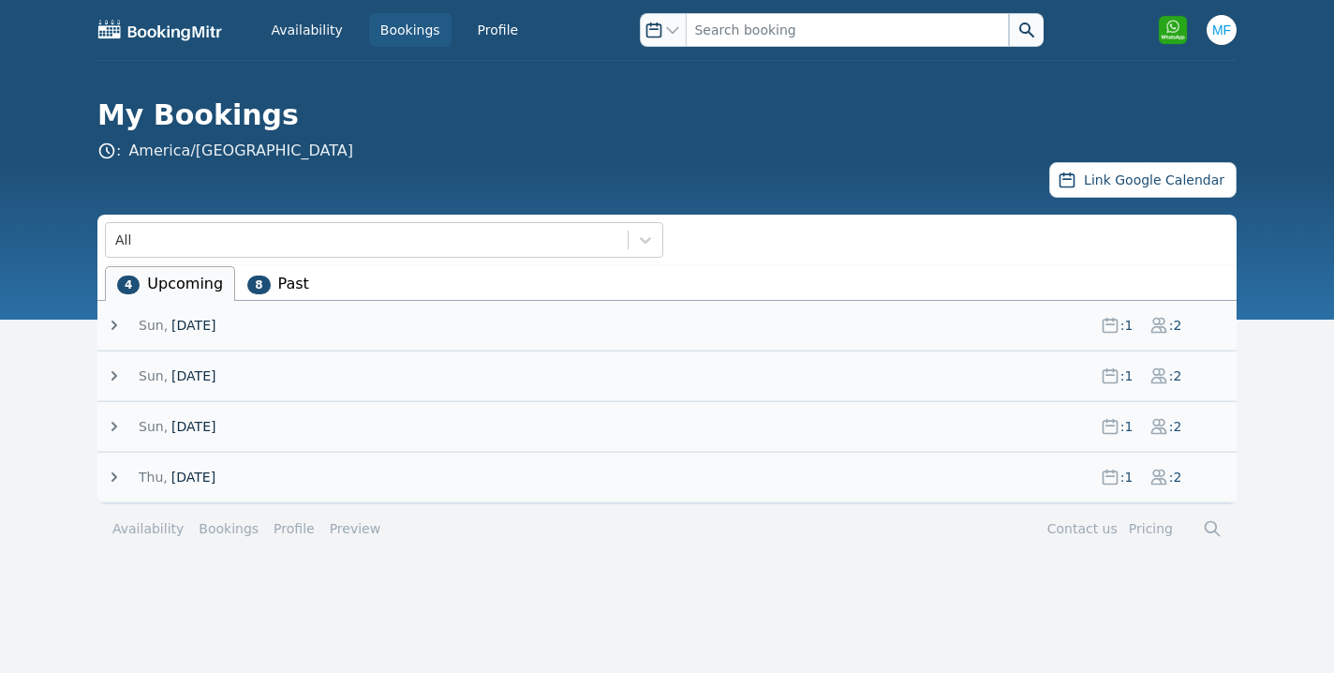
click at [113, 479] on icon at bounding box center [114, 476] width 6 height 9
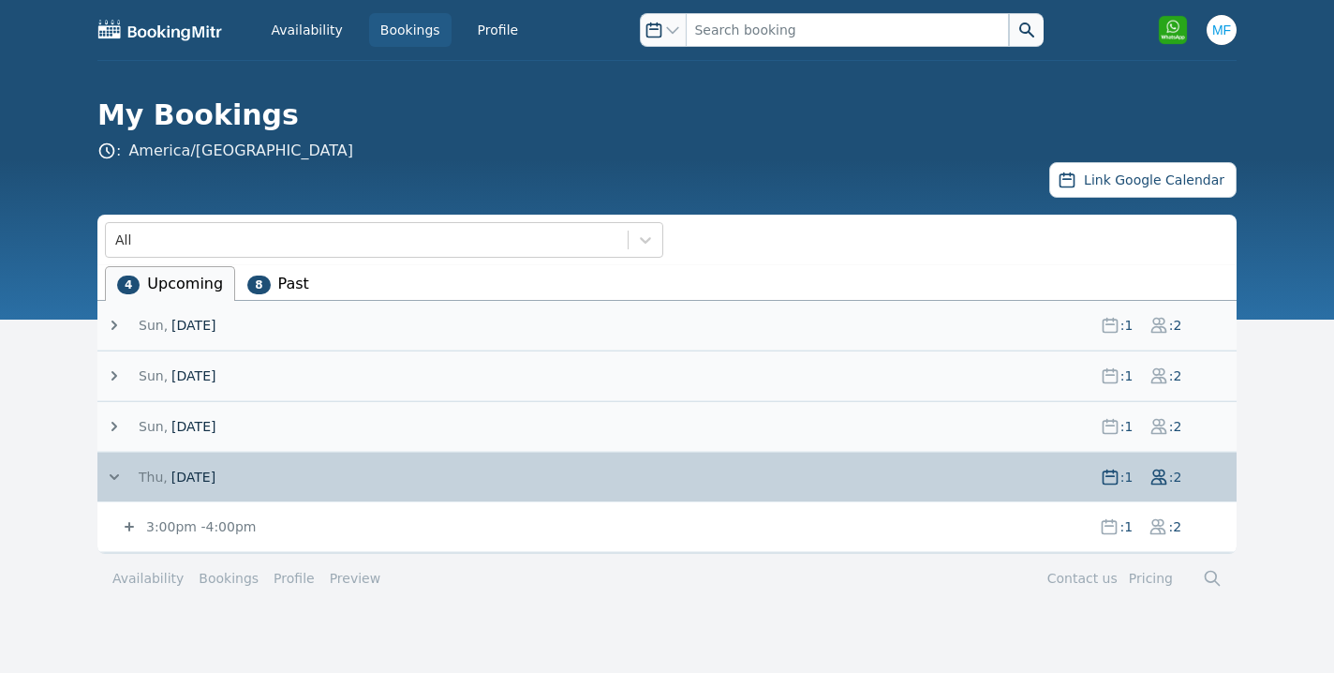
click at [233, 575] on link "Bookings" at bounding box center [229, 578] width 60 height 19
click at [209, 582] on link "Bookings" at bounding box center [229, 578] width 60 height 19
click at [172, 37] on img at bounding box center [160, 30] width 126 height 22
click at [300, 32] on link "Availability" at bounding box center [307, 30] width 94 height 34
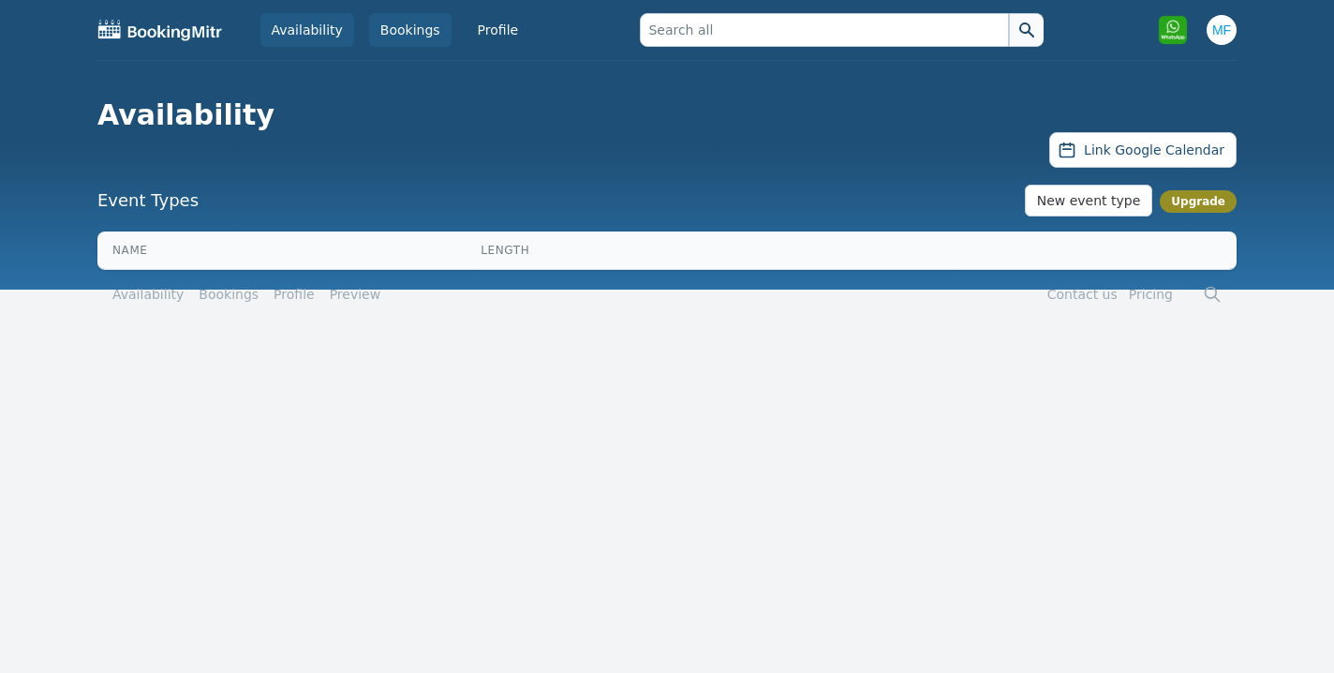
click at [409, 34] on link "Bookings" at bounding box center [410, 30] width 82 height 34
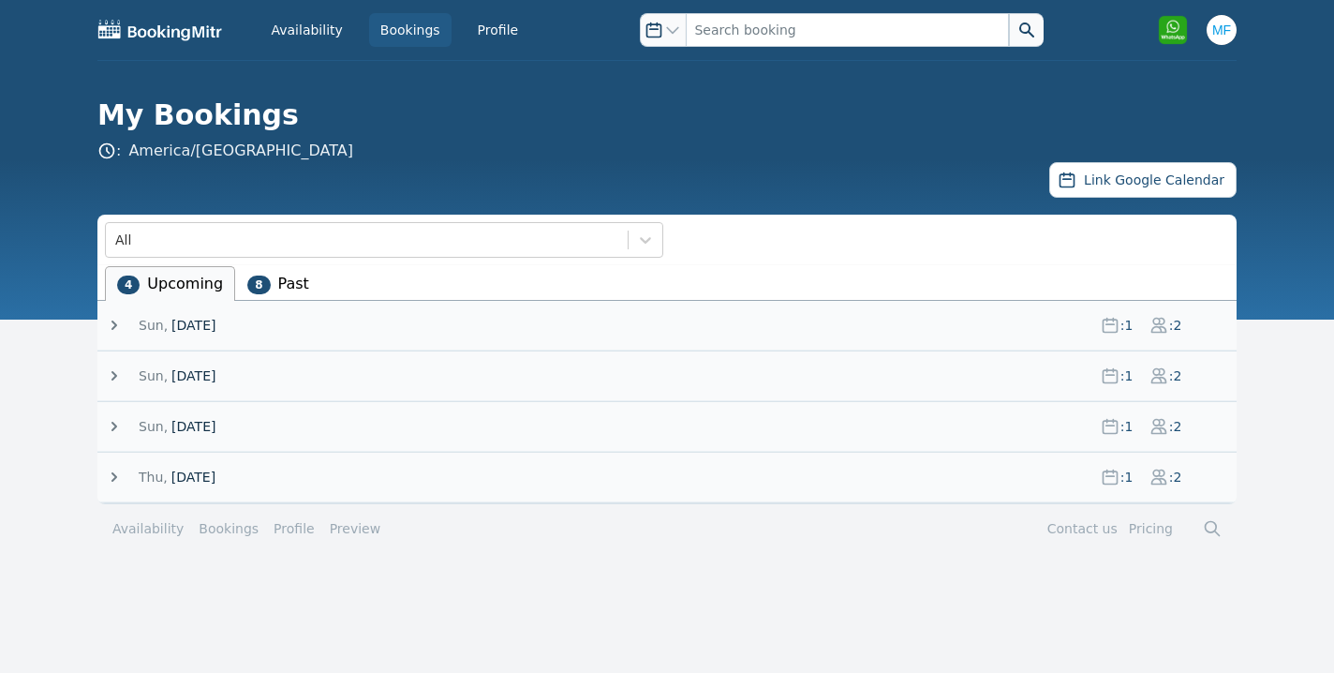
click at [119, 479] on icon at bounding box center [114, 477] width 19 height 19
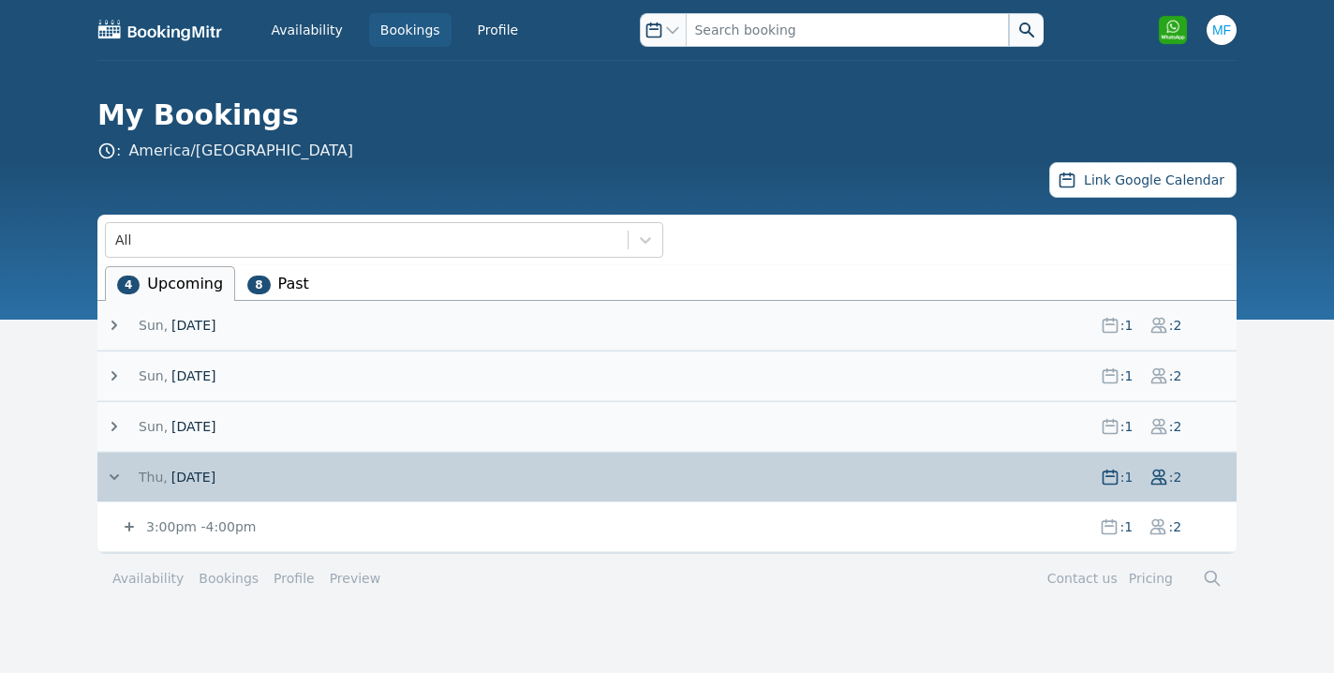
click at [125, 480] on span at bounding box center [122, 477] width 34 height 19
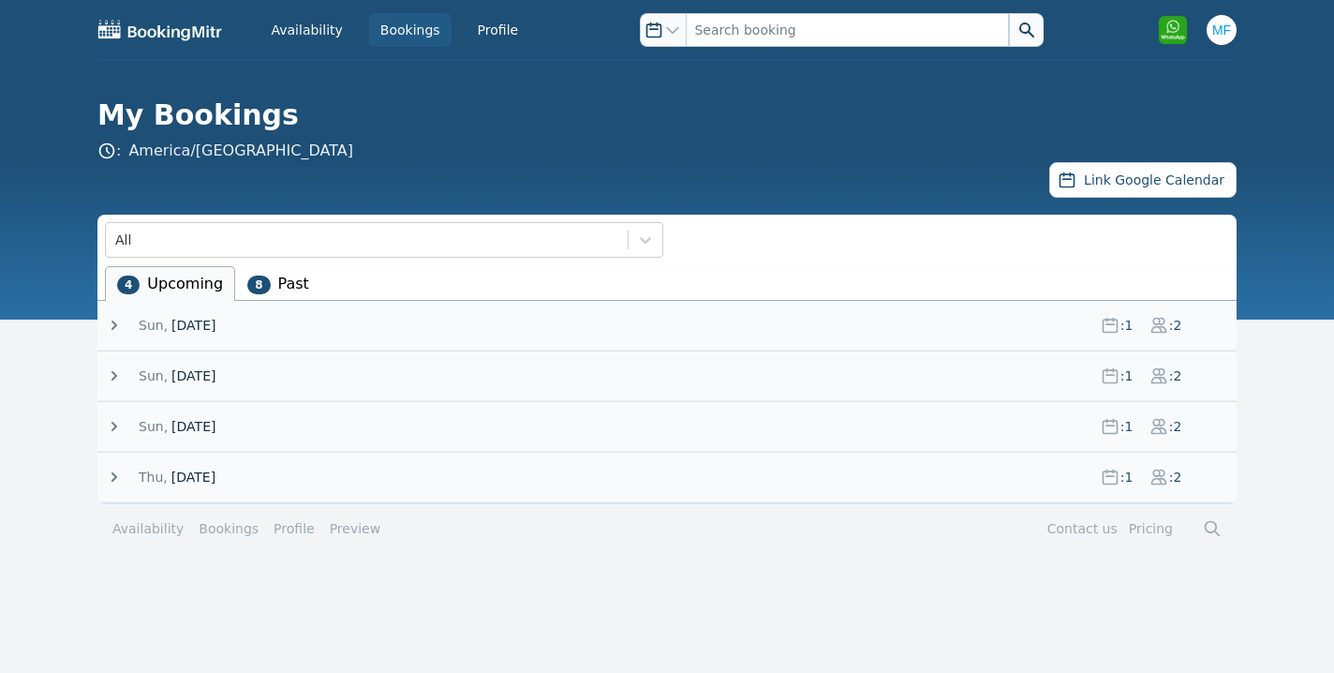
click at [141, 524] on link "Availability" at bounding box center [147, 528] width 71 height 19
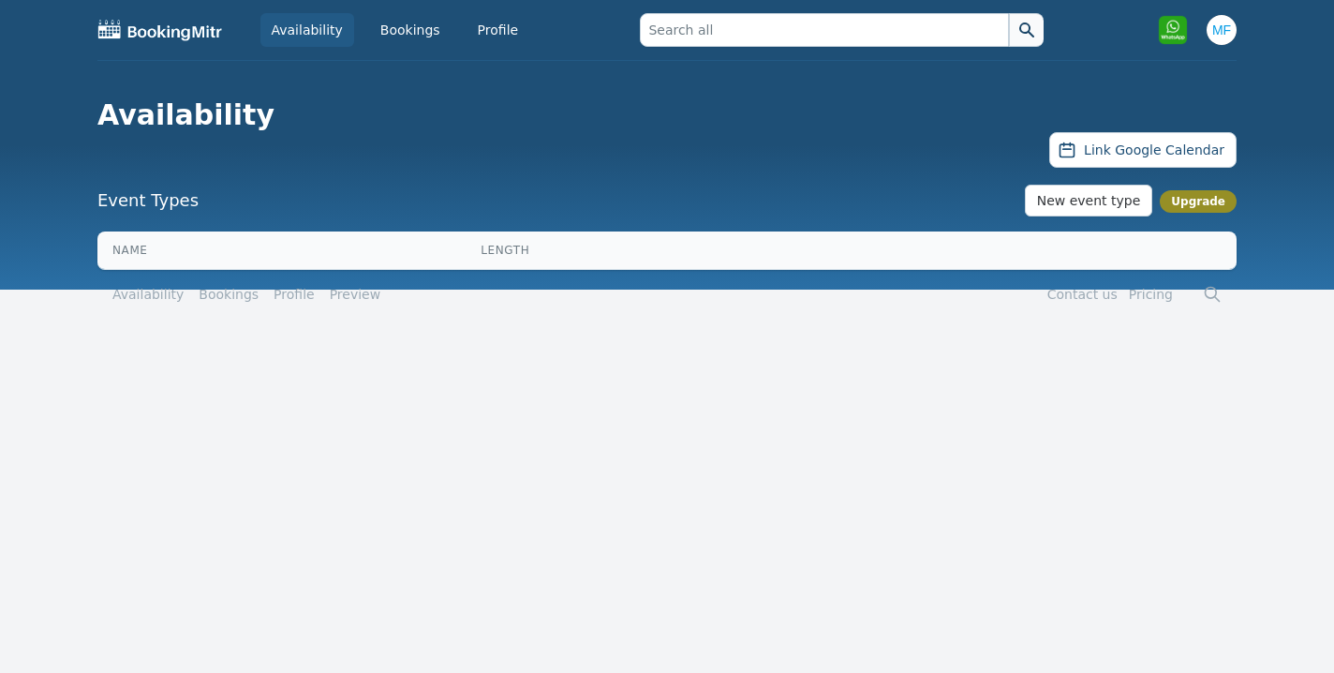
click at [153, 290] on link "Availability" at bounding box center [147, 294] width 71 height 19
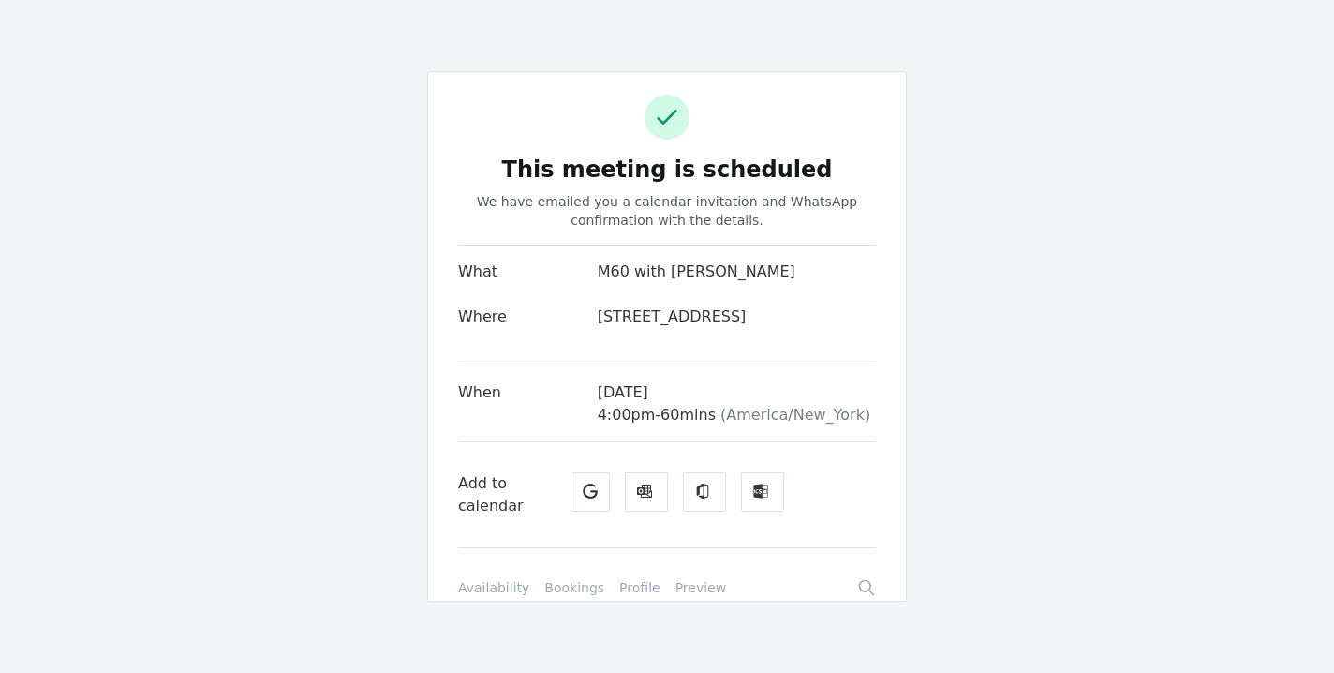
select select "2"
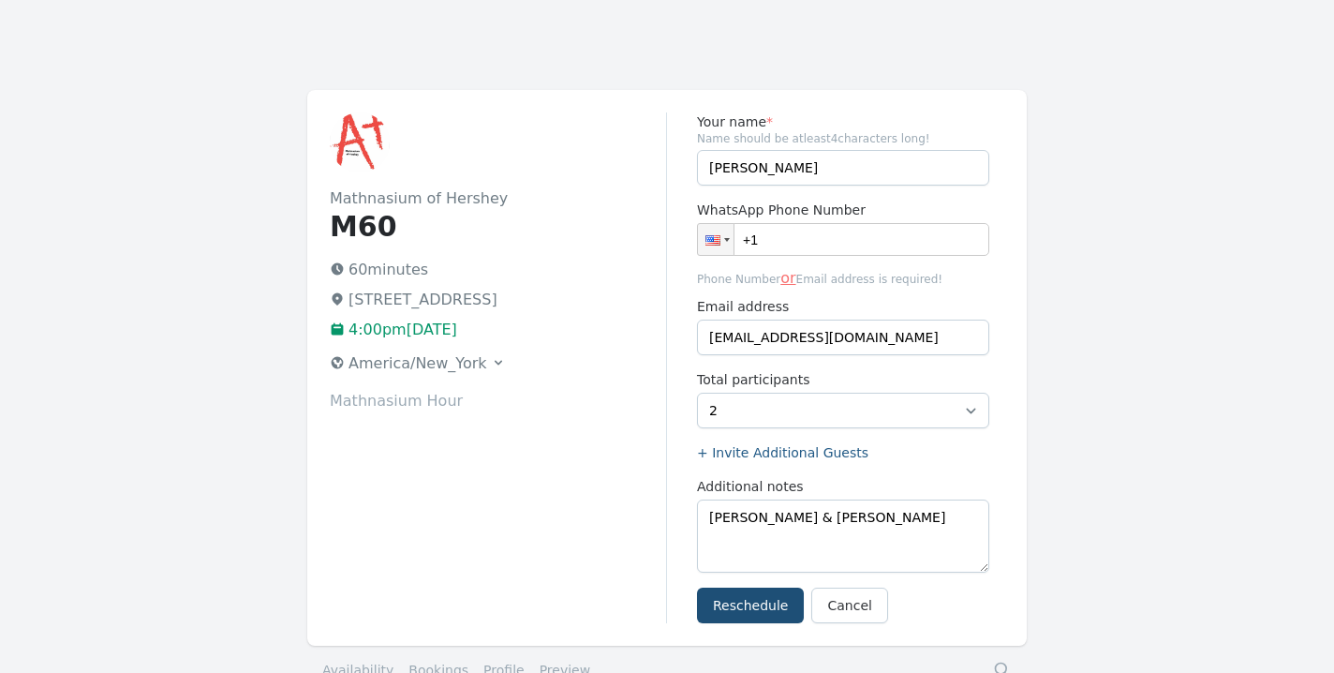
click at [360, 147] on img at bounding box center [360, 142] width 60 height 60
